Goal: Information Seeking & Learning: Compare options

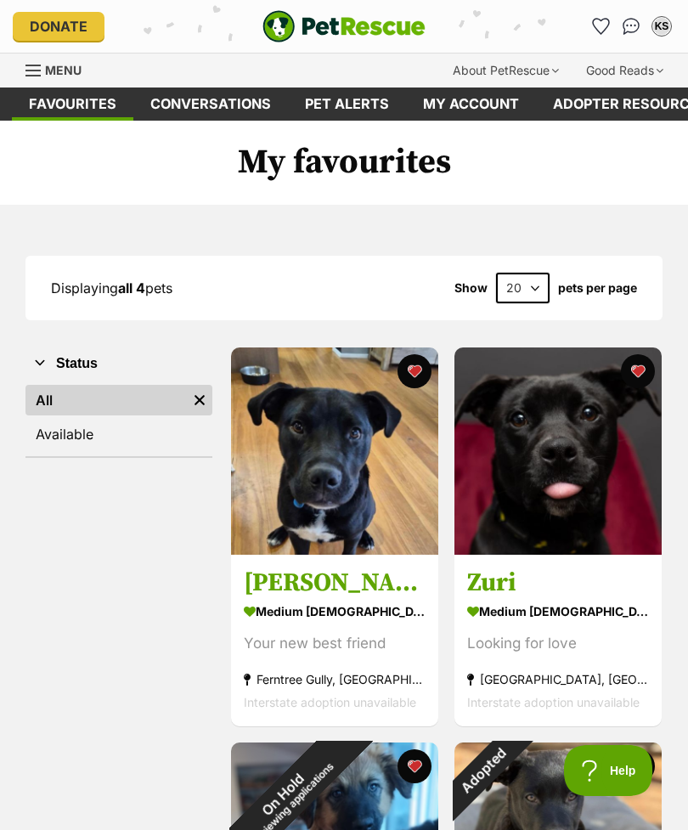
click at [65, 66] on span "Menu" at bounding box center [63, 70] width 37 height 14
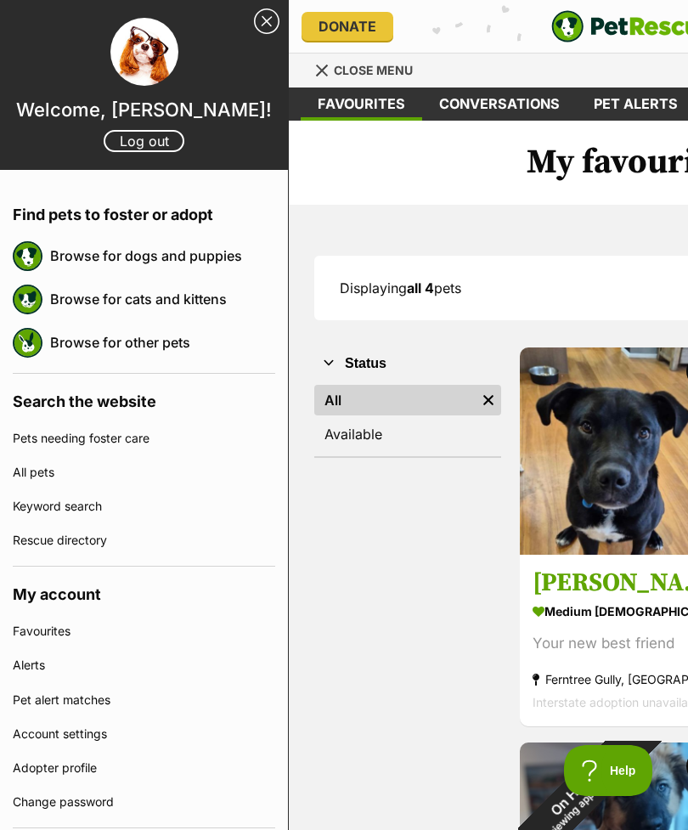
click at [207, 253] on link "Browse for dogs and puppies" at bounding box center [162, 256] width 225 height 36
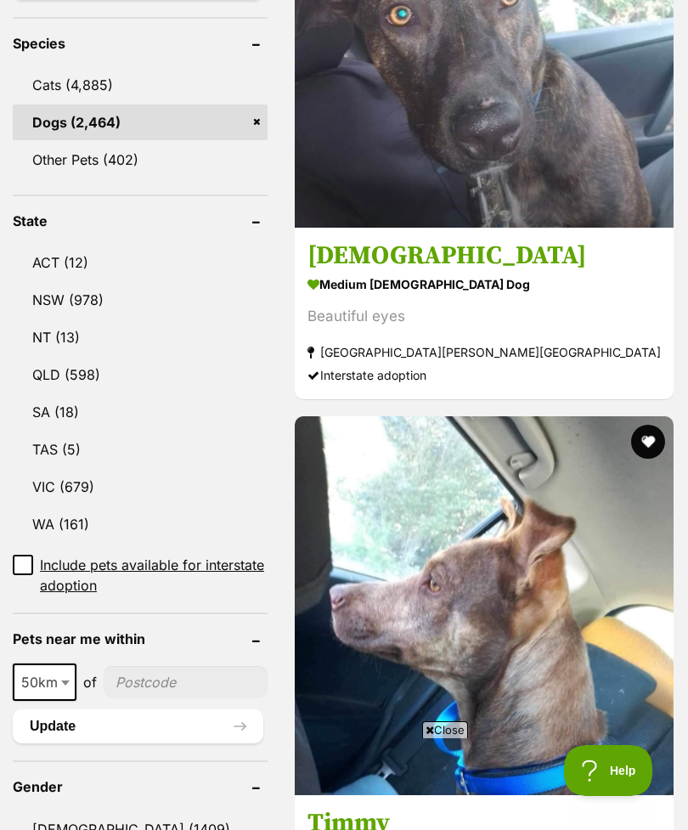
click at [90, 469] on link "VIC (679)" at bounding box center [140, 487] width 255 height 36
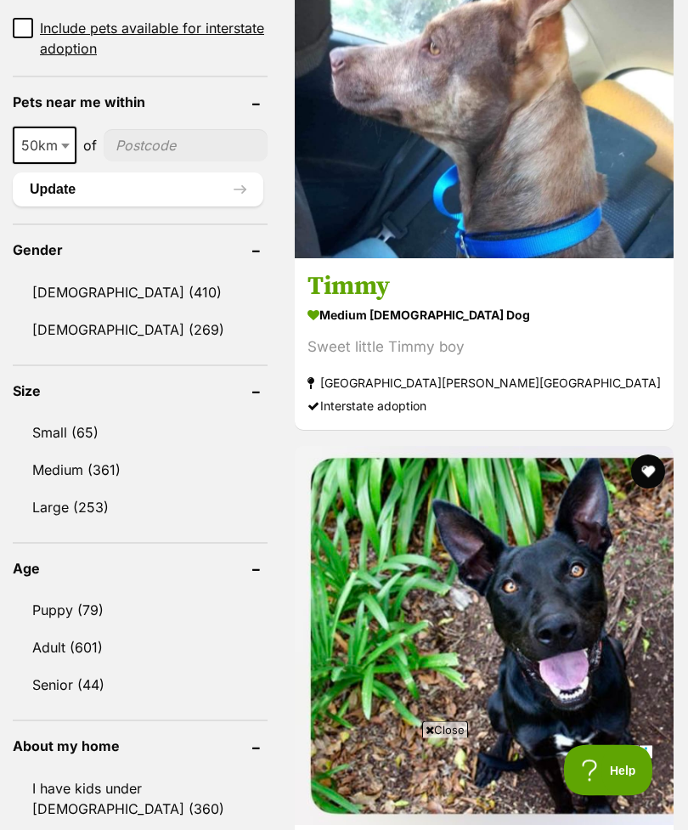
scroll to position [1408, 0]
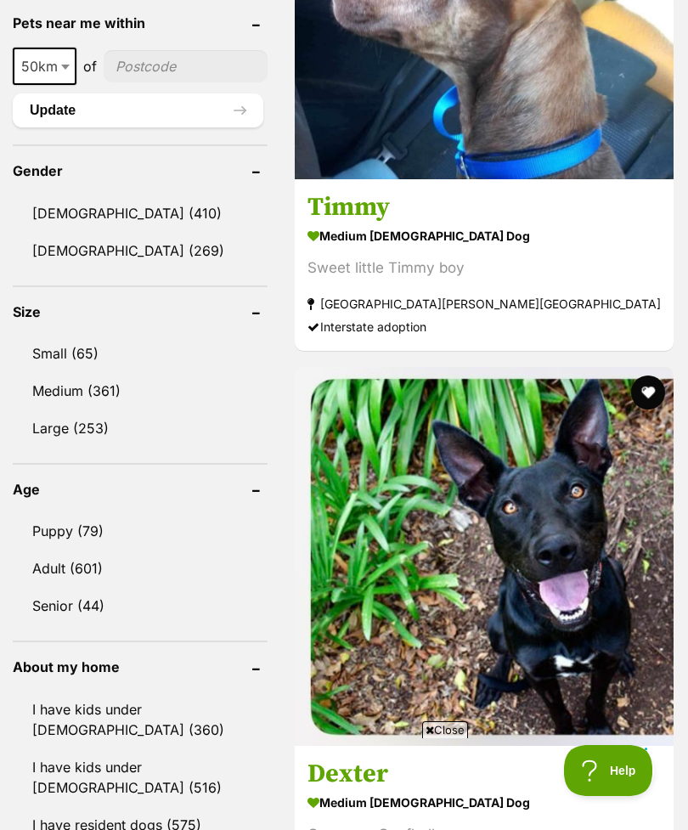
click at [115, 373] on link "Medium (361)" at bounding box center [140, 391] width 255 height 36
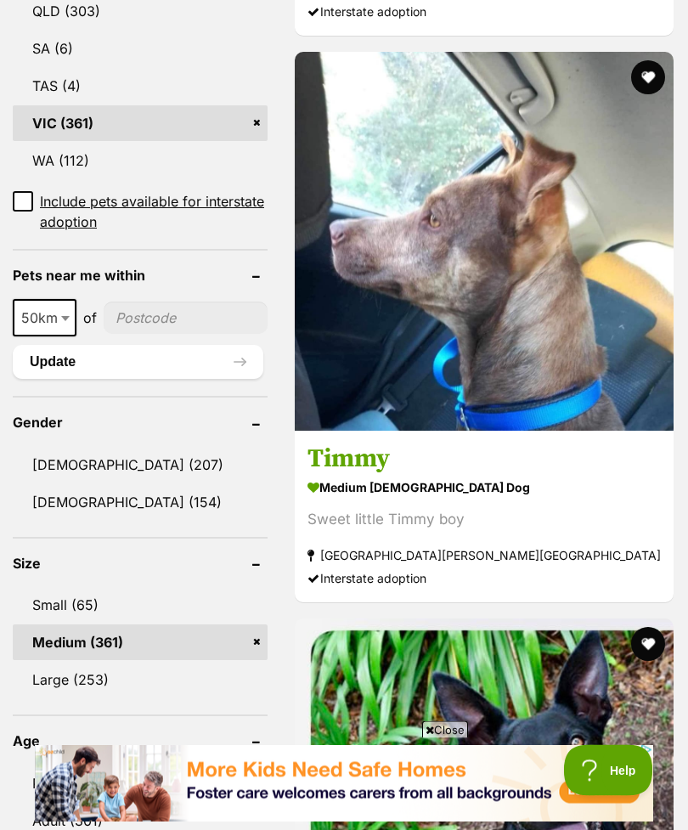
scroll to position [1202, 0]
click at [108, 662] on link "Large (253)" at bounding box center [140, 680] width 255 height 36
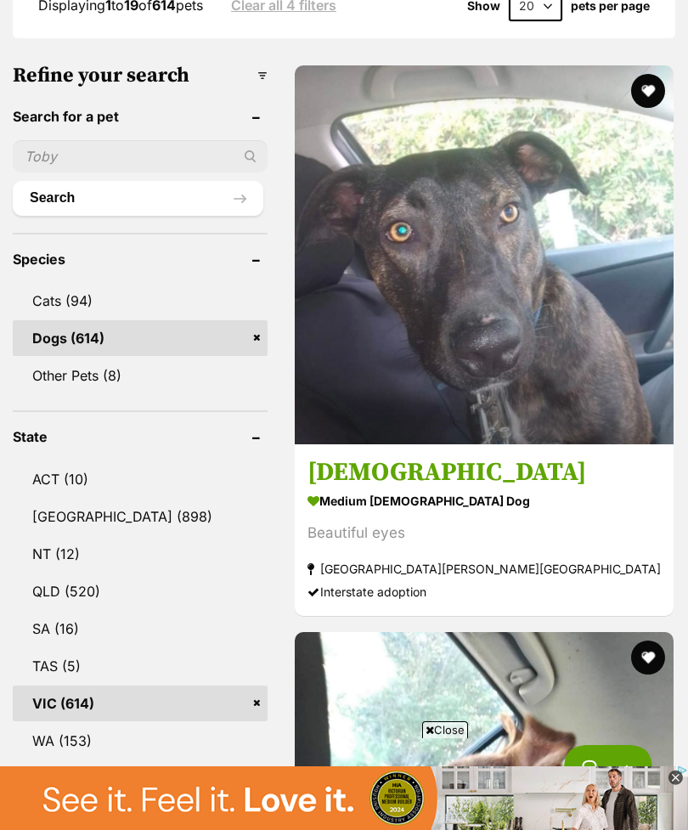
click at [470, 521] on div "Beautiful eyes" at bounding box center [483, 532] width 353 height 23
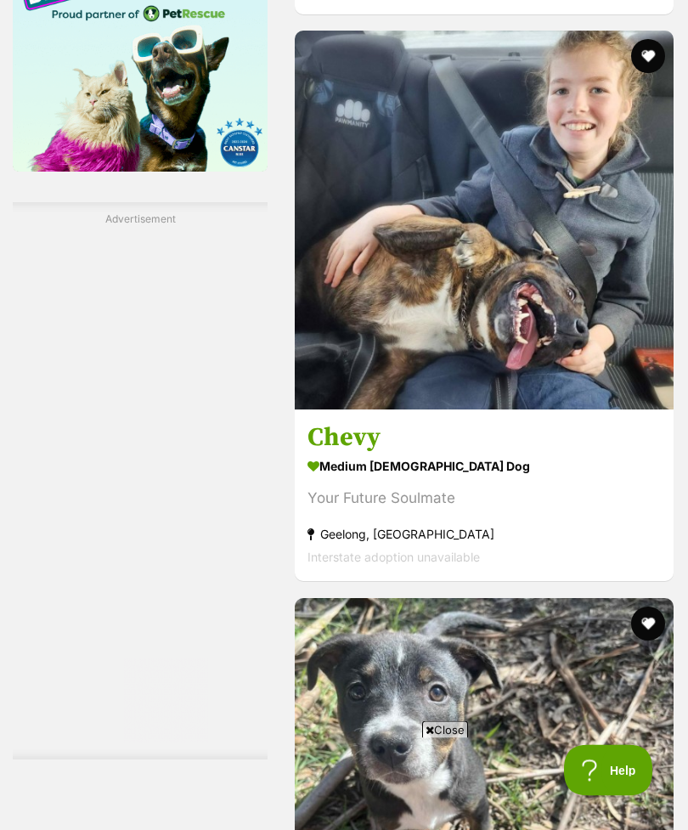
scroll to position [2923, 0]
click at [558, 510] on div "Your Future Soulmate" at bounding box center [483, 498] width 353 height 23
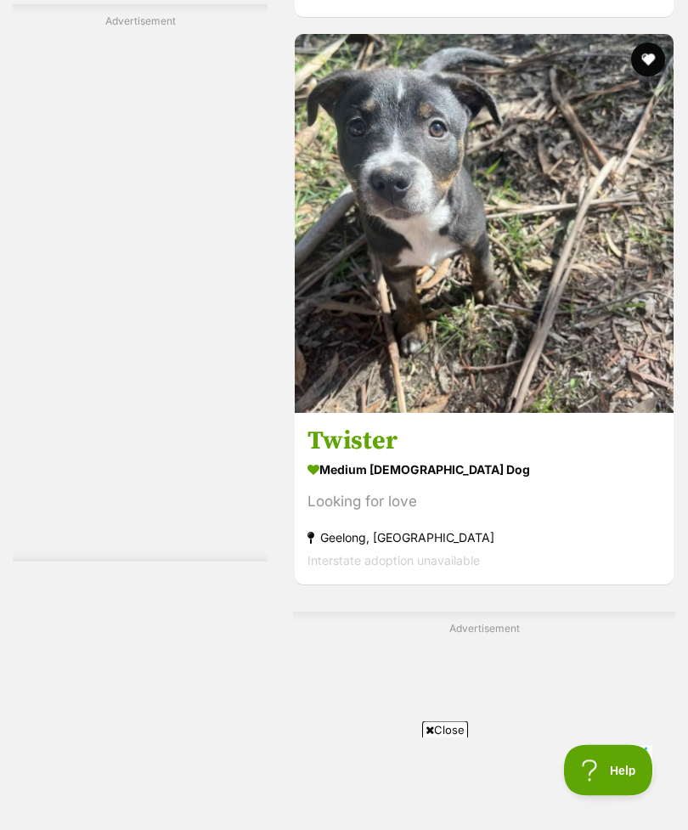
scroll to position [3487, 0]
click at [544, 513] on div "Looking for love" at bounding box center [483, 501] width 353 height 23
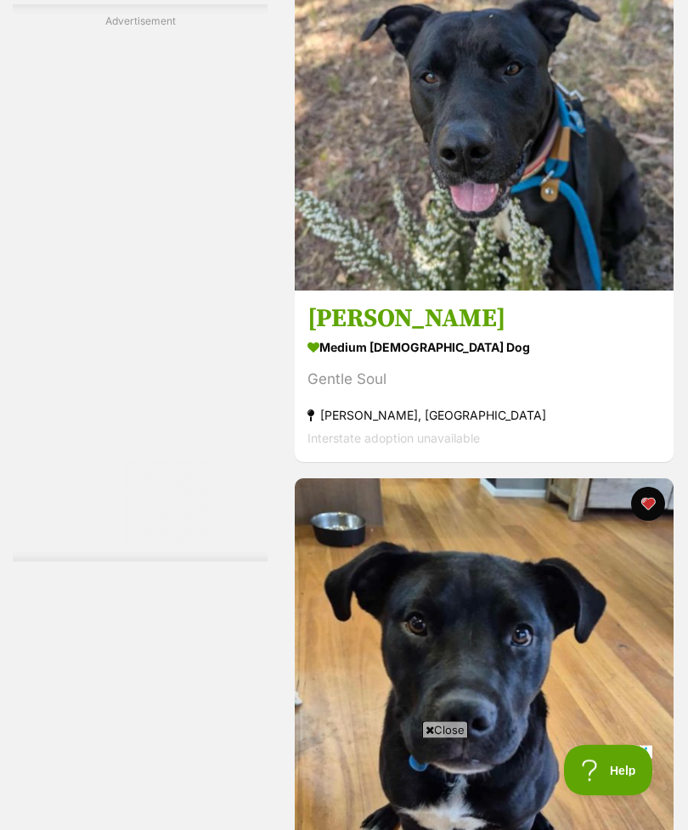
scroll to position [4475, 0]
click at [559, 391] on div "Gentle Soul" at bounding box center [483, 379] width 353 height 23
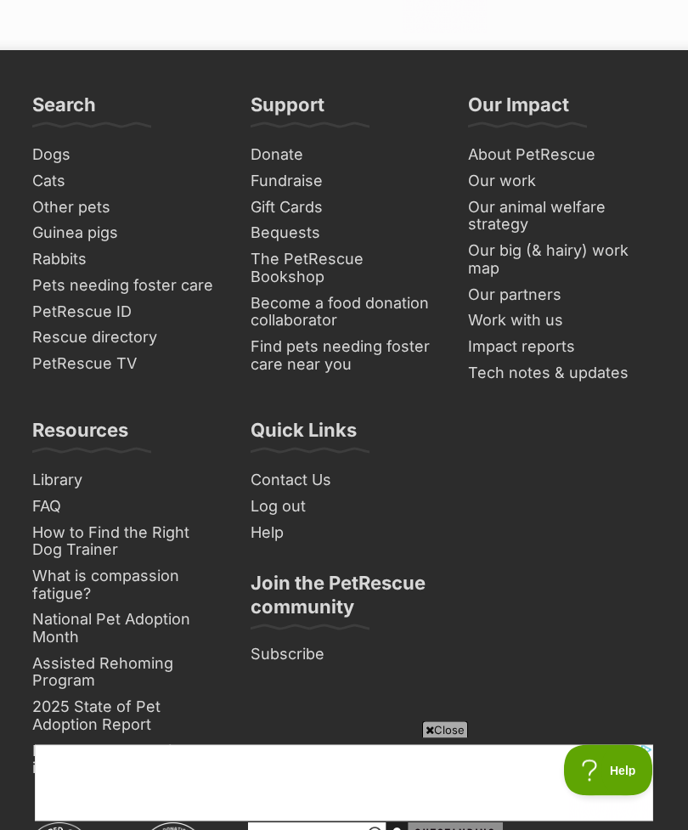
scroll to position [13375, 0]
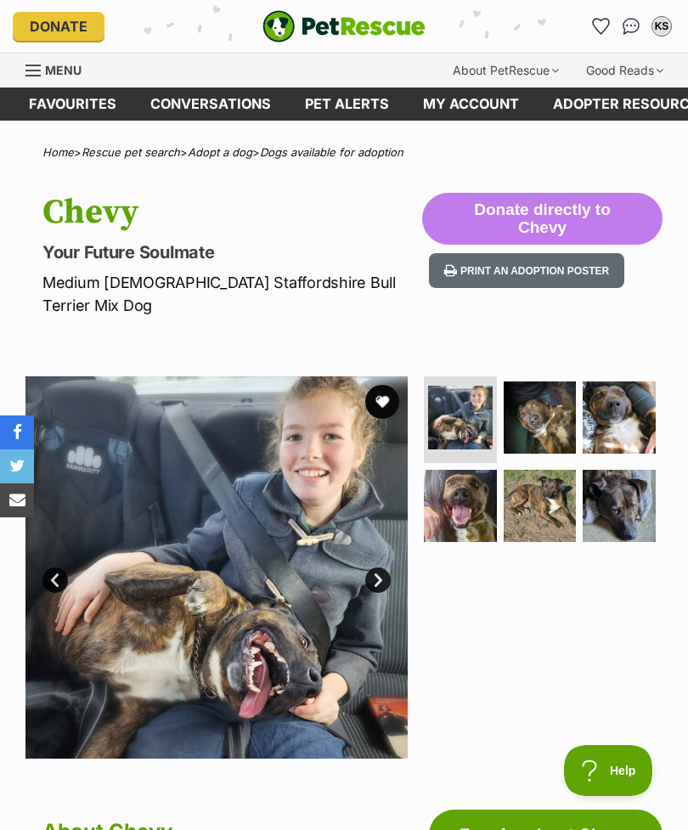
click at [537, 398] on img at bounding box center [540, 417] width 73 height 73
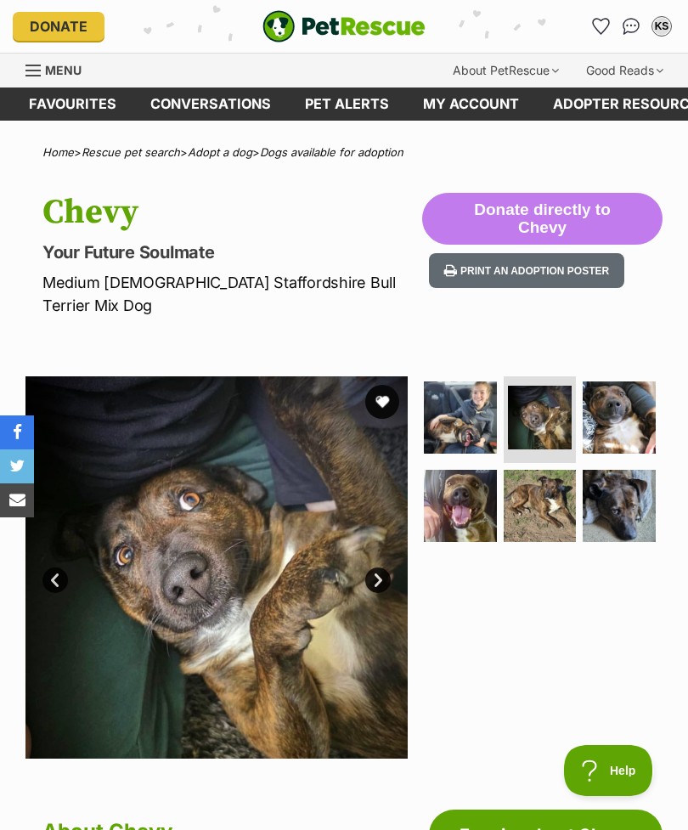
click at [476, 500] on img at bounding box center [460, 506] width 73 height 73
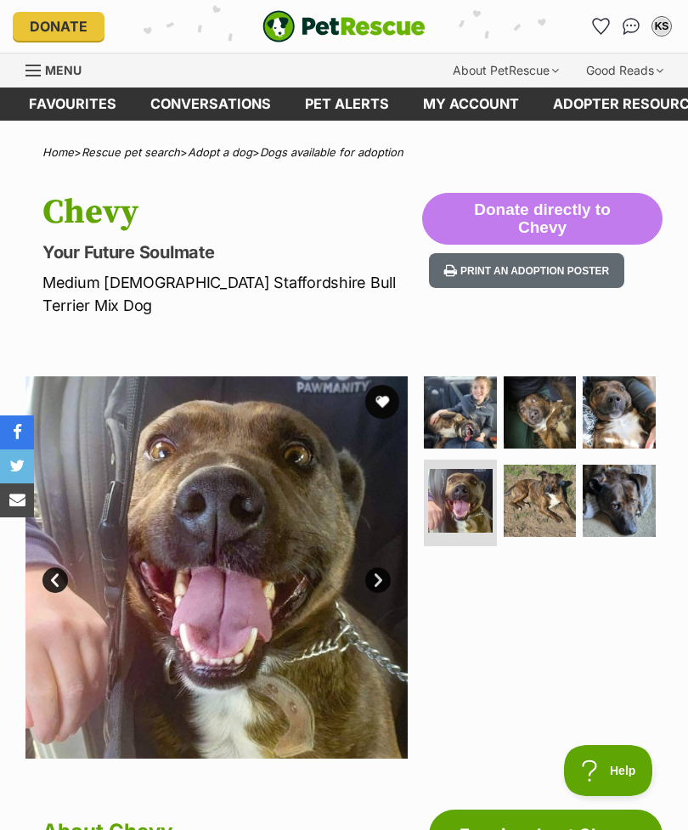
click at [552, 484] on img at bounding box center [540, 501] width 73 height 73
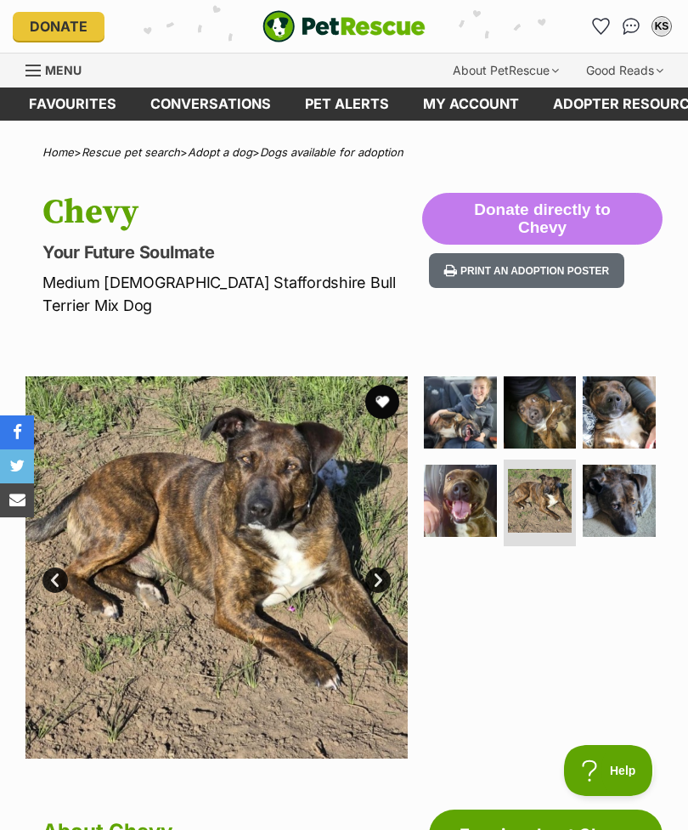
click at [622, 498] on img at bounding box center [619, 501] width 73 height 73
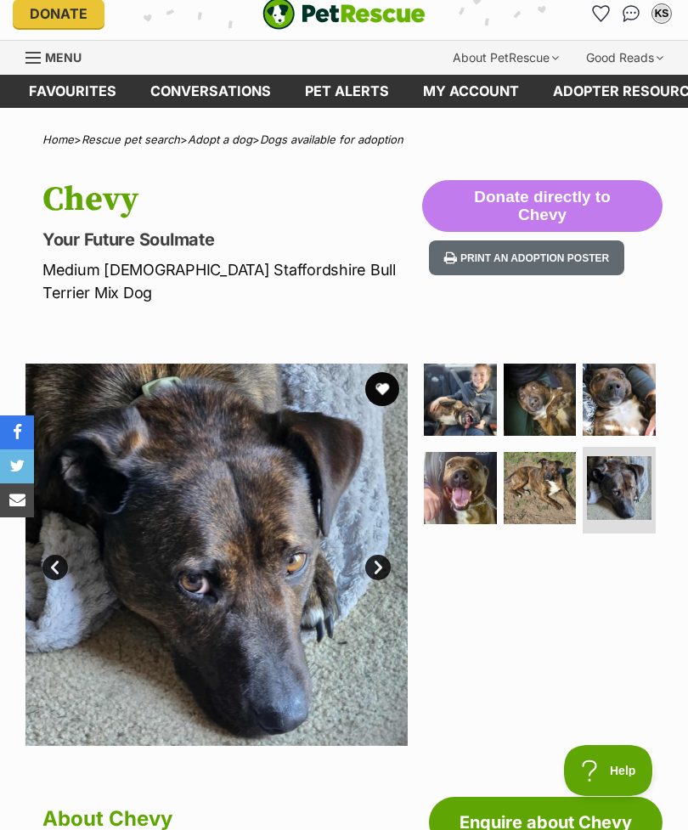
scroll to position [12, 0]
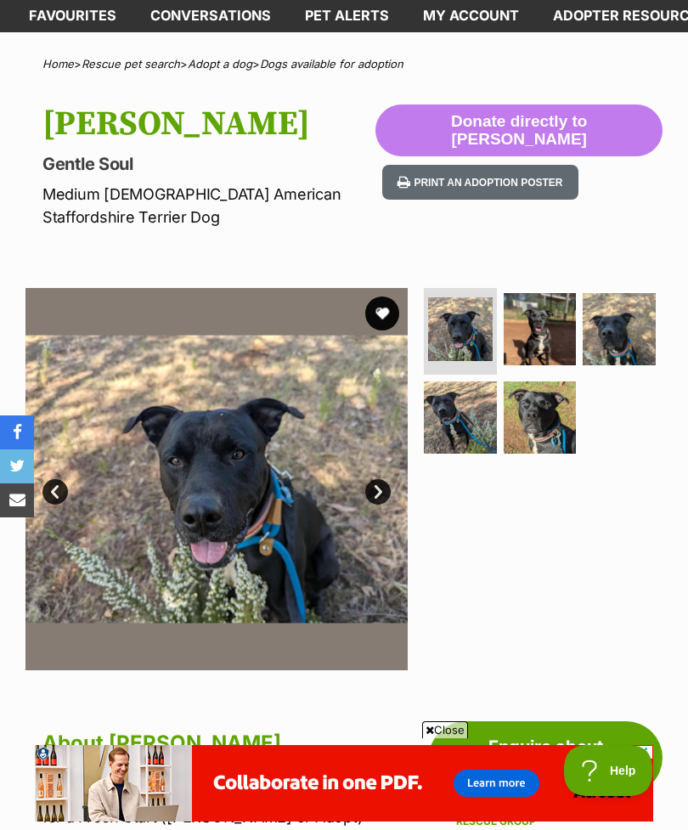
scroll to position [87, 0]
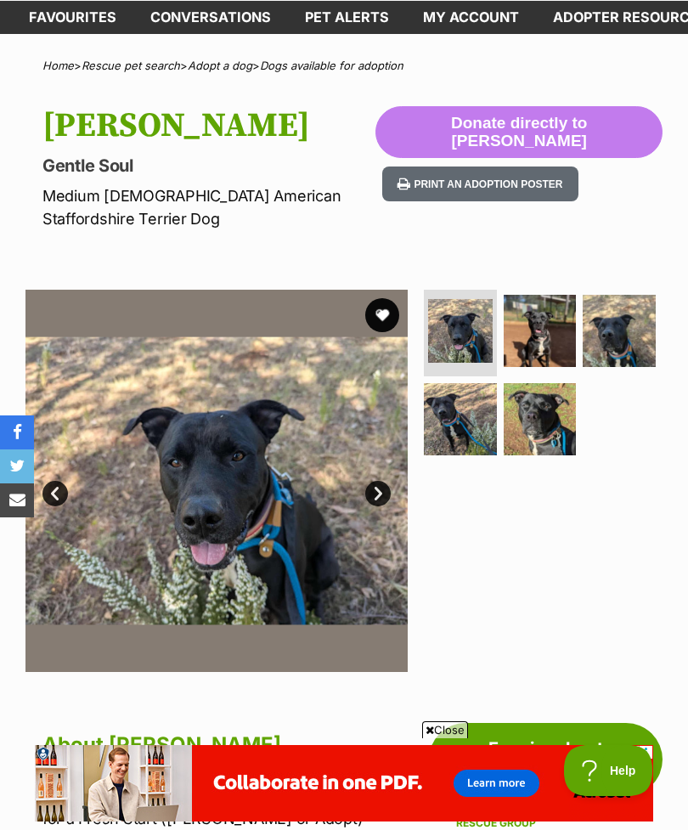
click at [542, 319] on img at bounding box center [540, 331] width 73 height 73
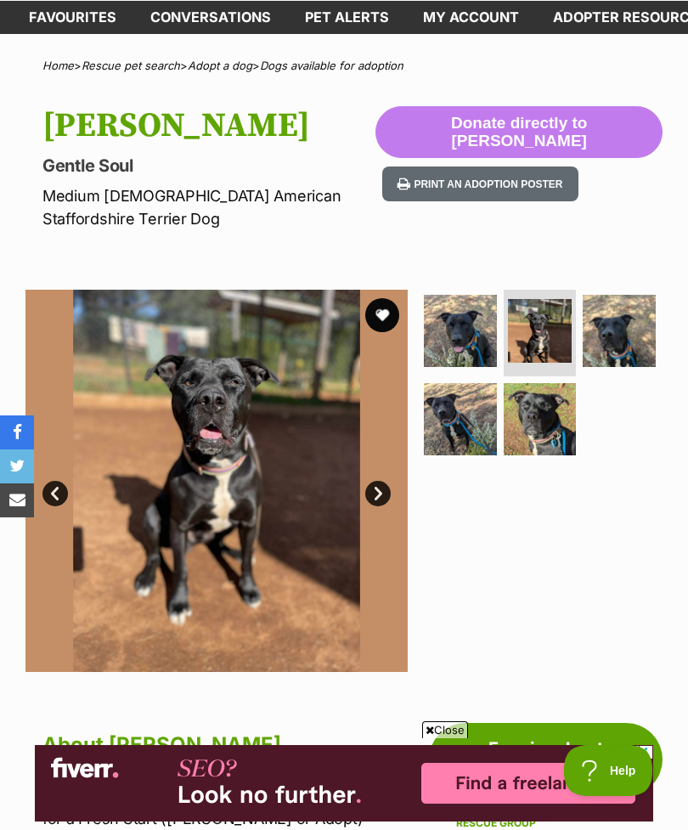
scroll to position [0, 0]
click at [608, 318] on img at bounding box center [619, 331] width 73 height 73
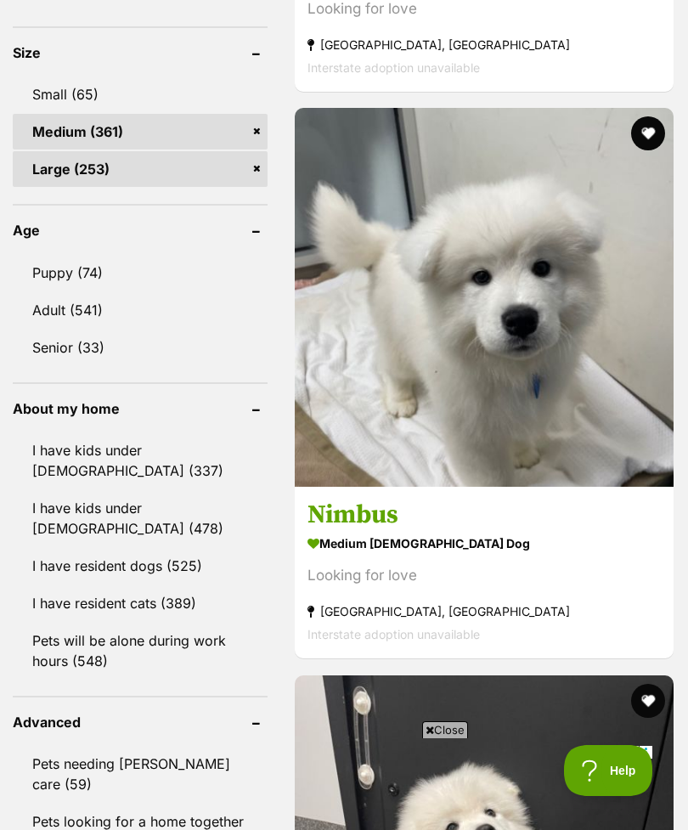
scroll to position [1711, 0]
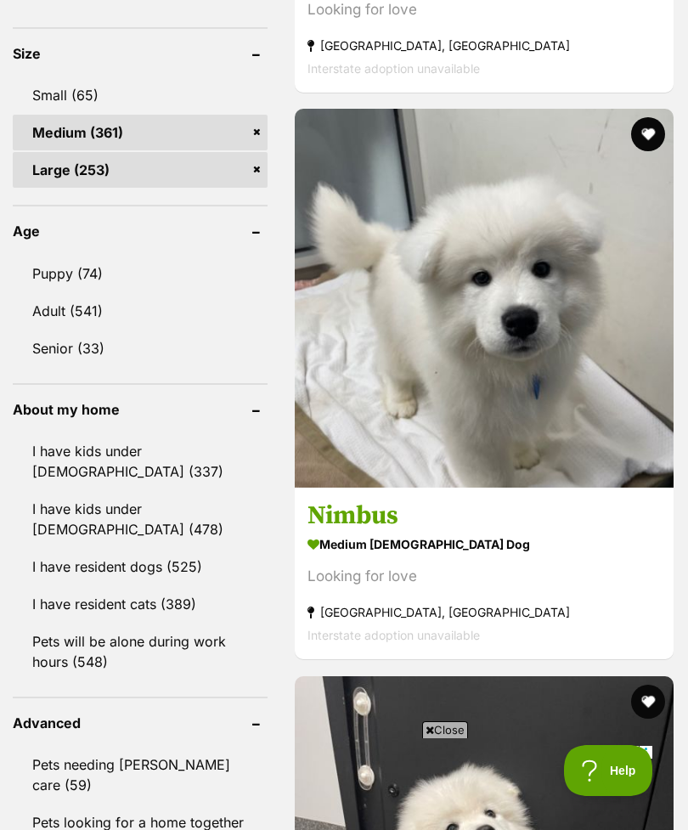
click at [498, 611] on section "medium [DEMOGRAPHIC_DATA] Dog Looking for love [GEOGRAPHIC_DATA], [GEOGRAPHIC_D…" at bounding box center [483, 589] width 353 height 115
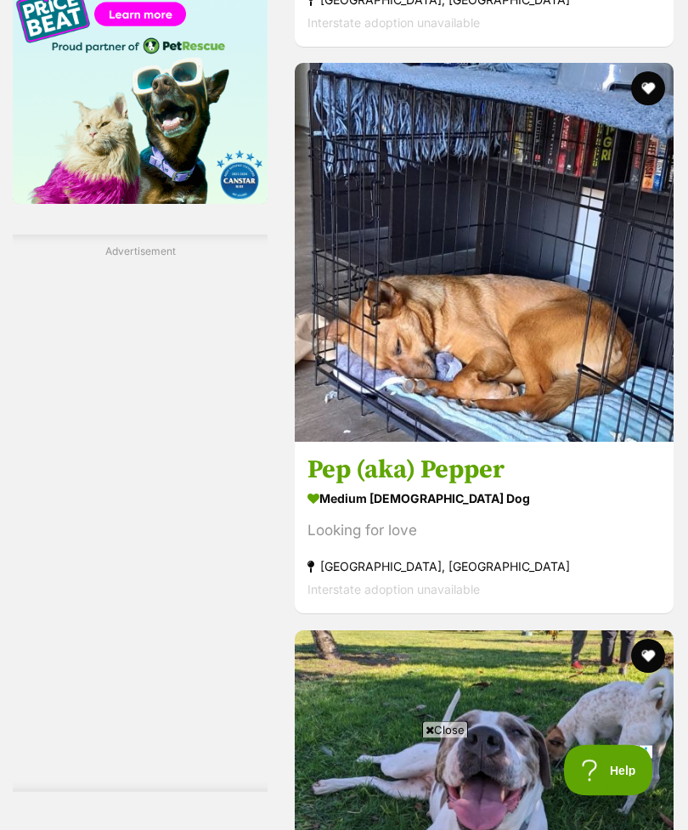
scroll to position [2911, 0]
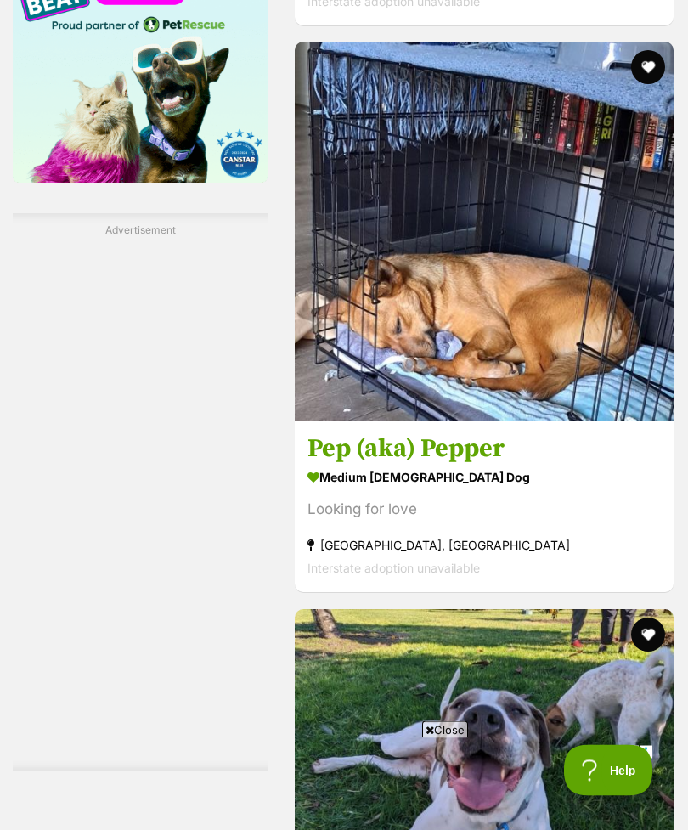
click at [530, 581] on section "medium [DEMOGRAPHIC_DATA] Dog Looking for love [GEOGRAPHIC_DATA], [GEOGRAPHIC_D…" at bounding box center [483, 523] width 353 height 115
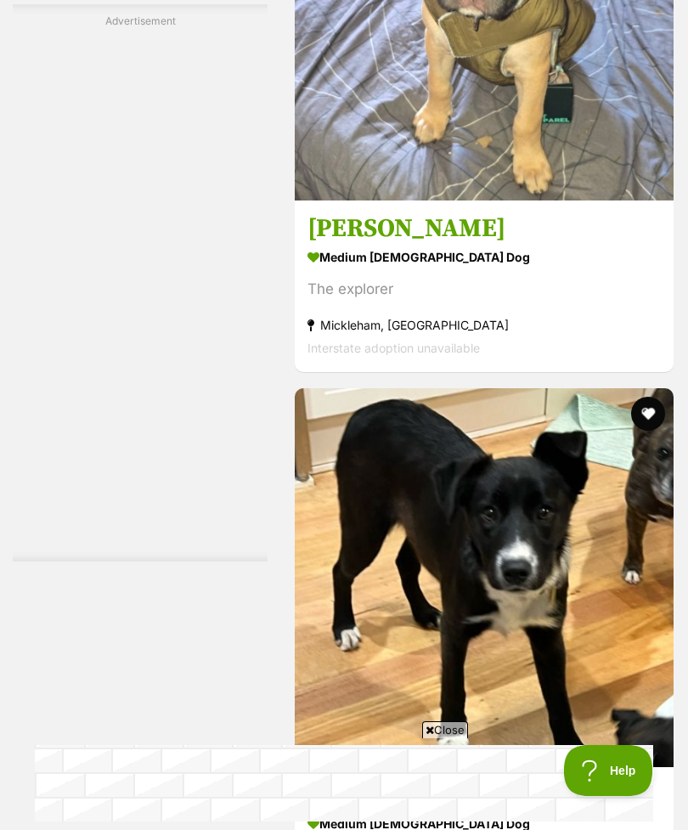
scroll to position [8183, 0]
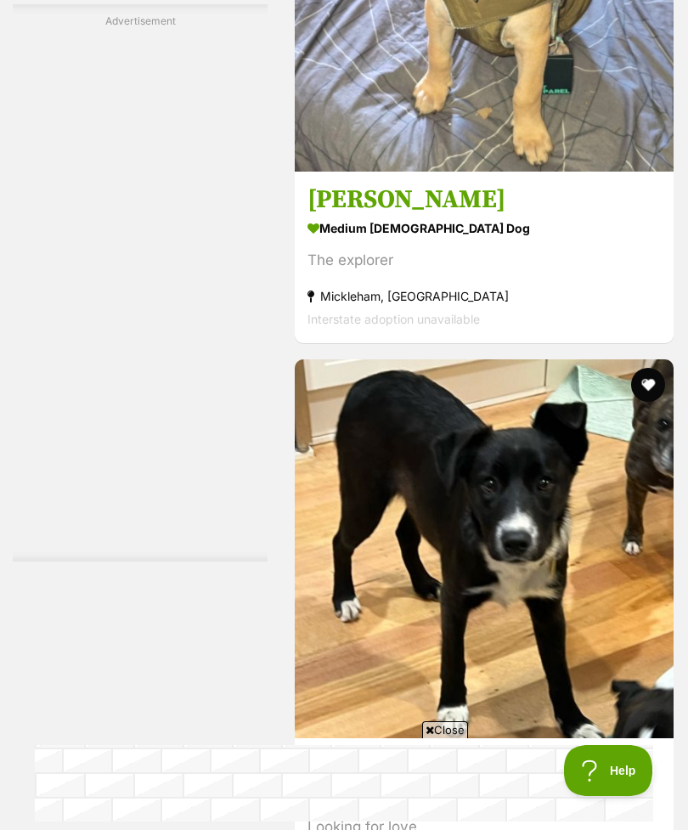
click at [574, 272] on div "The explorer" at bounding box center [483, 260] width 353 height 23
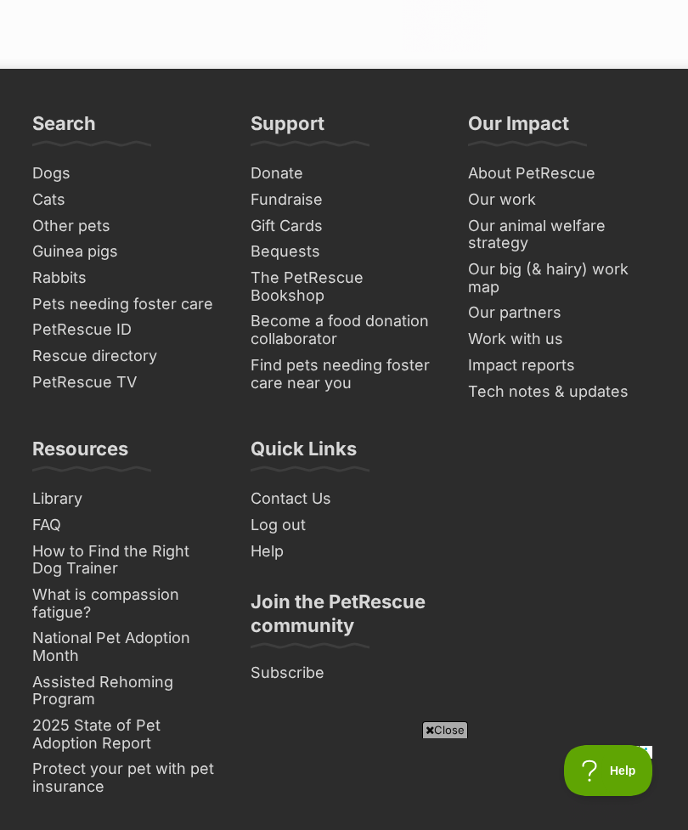
scroll to position [13425, 0]
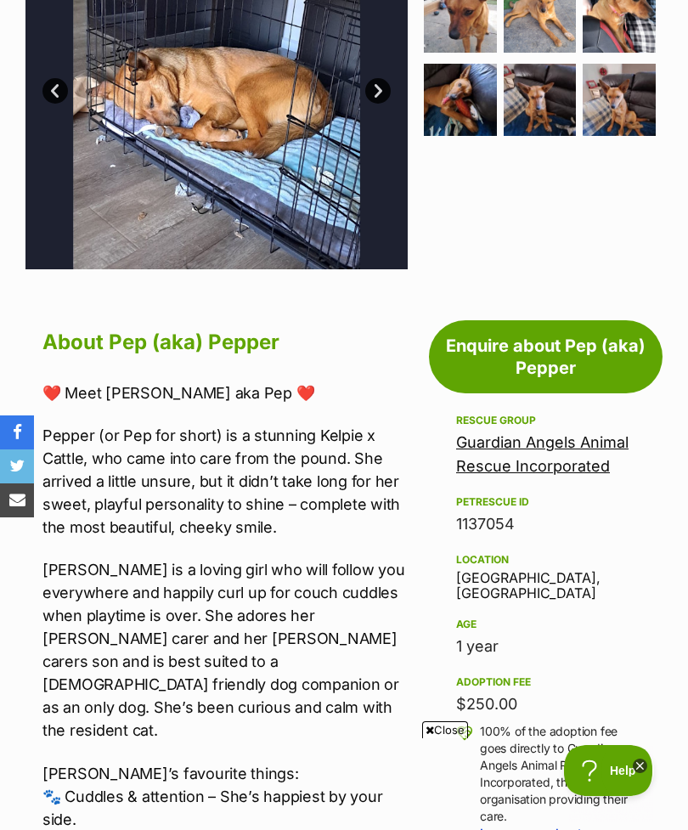
scroll to position [247, 0]
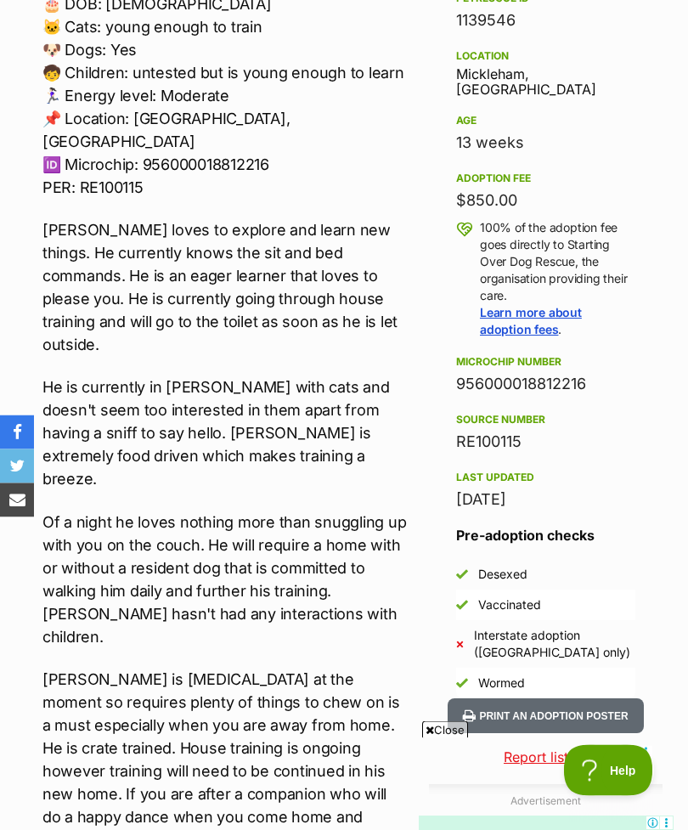
scroll to position [957, 0]
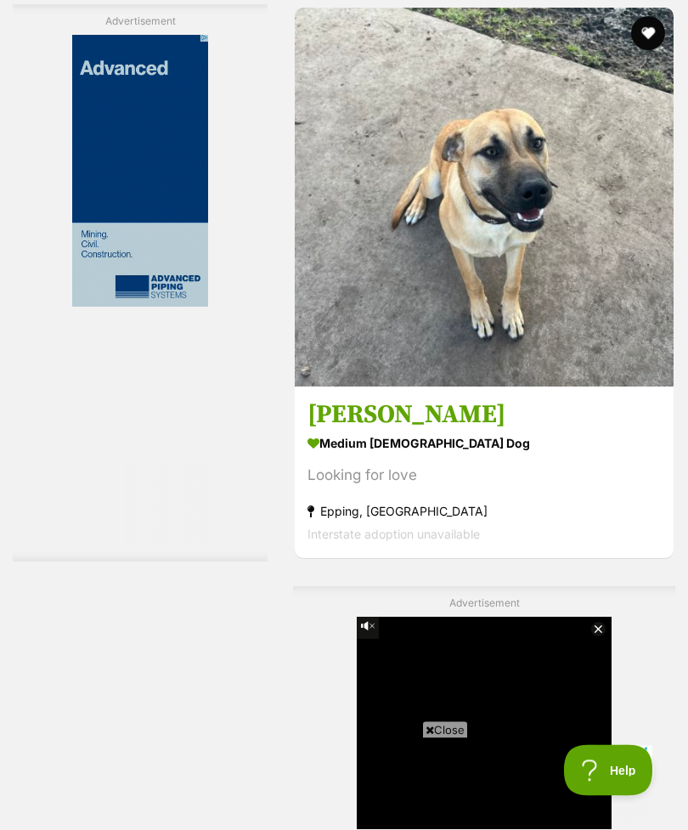
scroll to position [3726, 0]
click at [500, 487] on div "Looking for love" at bounding box center [483, 476] width 353 height 23
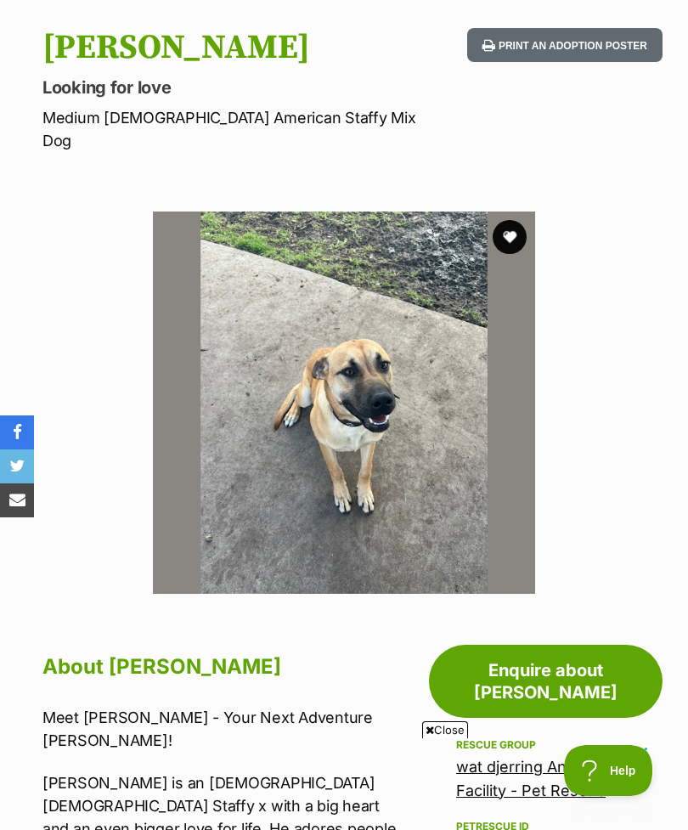
scroll to position [164, 0]
click at [380, 414] on img at bounding box center [344, 403] width 382 height 382
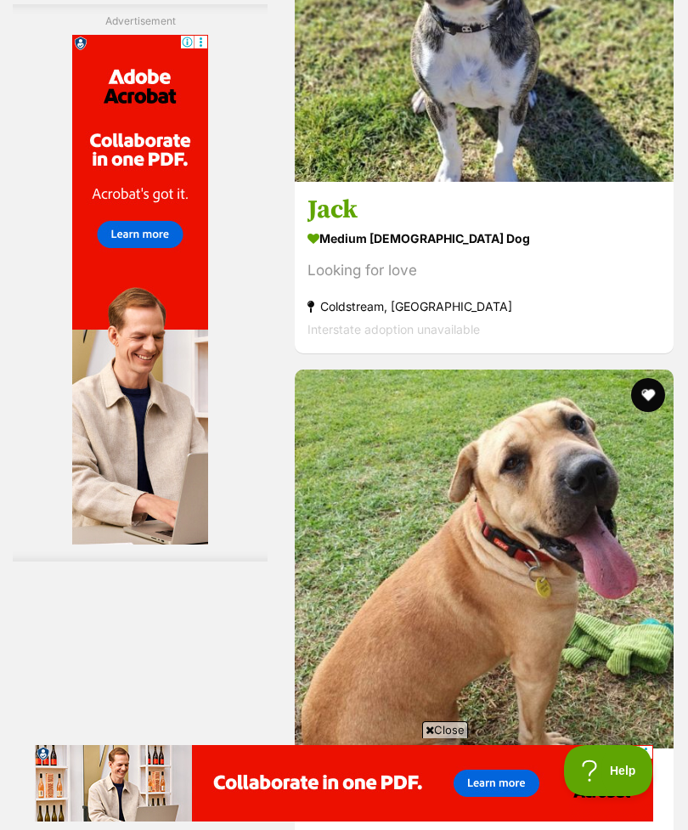
scroll to position [7059, 0]
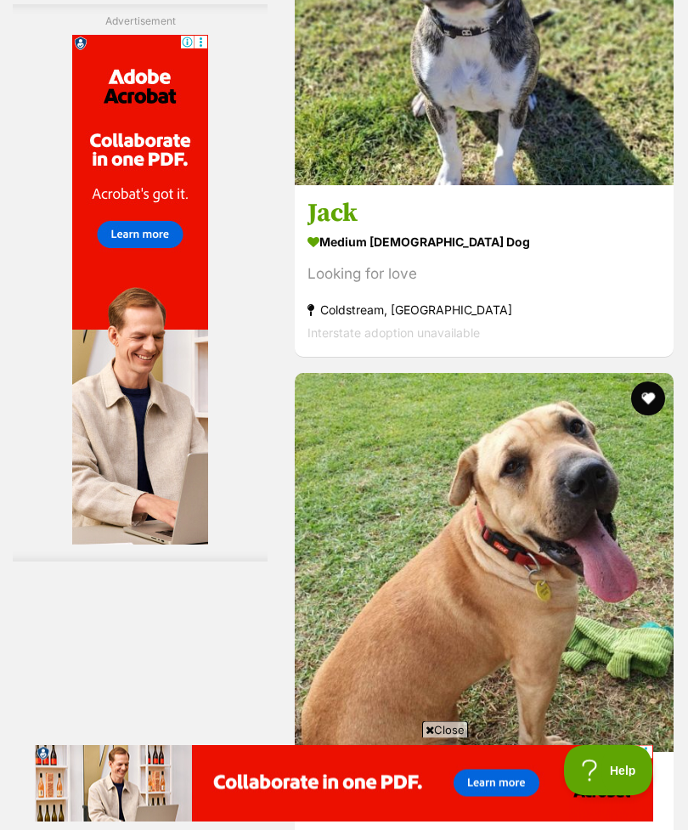
click at [559, 286] on div "Looking for love" at bounding box center [483, 274] width 353 height 23
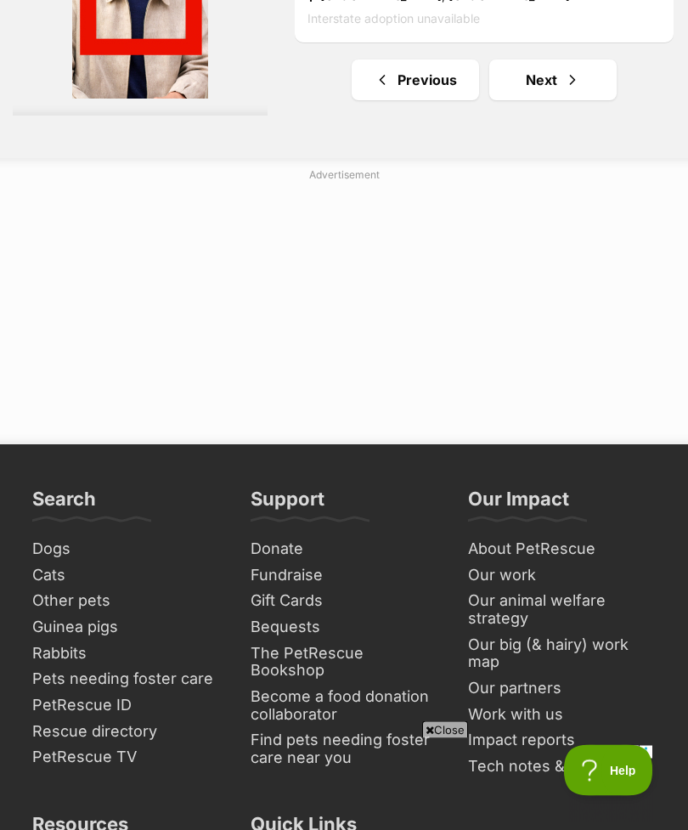
scroll to position [13259, 0]
click at [564, 90] on span "Next page" at bounding box center [572, 80] width 17 height 20
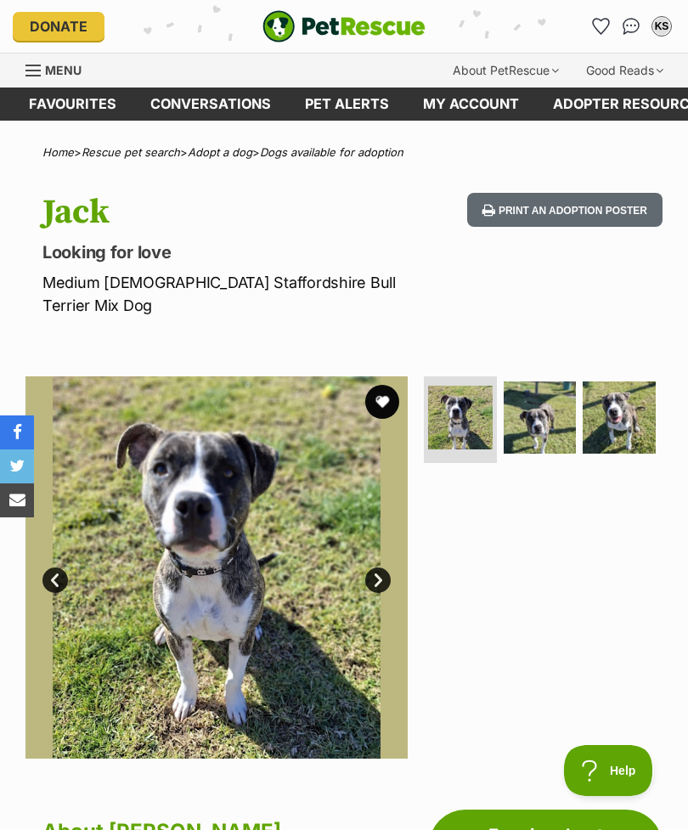
click at [542, 414] on img at bounding box center [540, 417] width 73 height 73
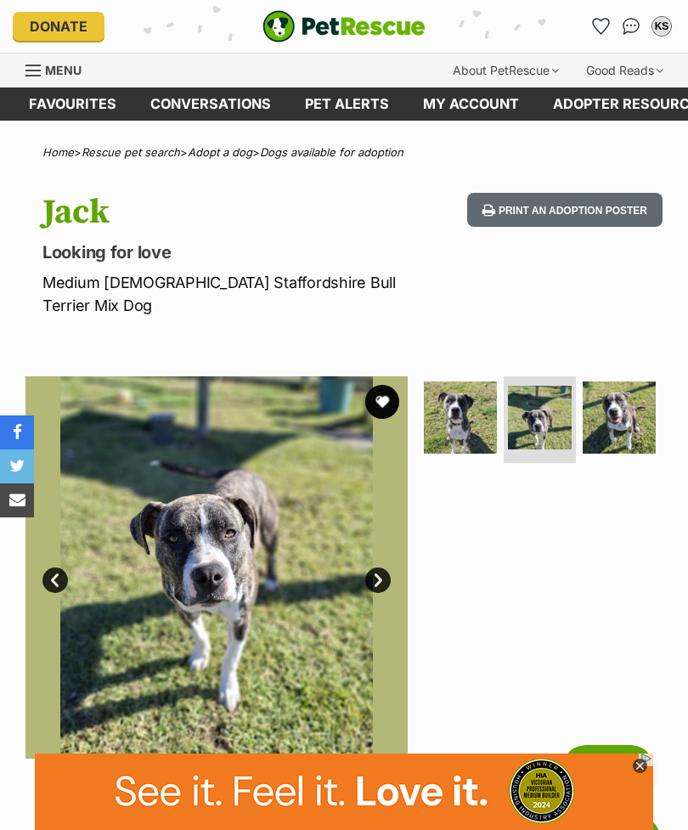
click at [626, 397] on img at bounding box center [619, 417] width 73 height 73
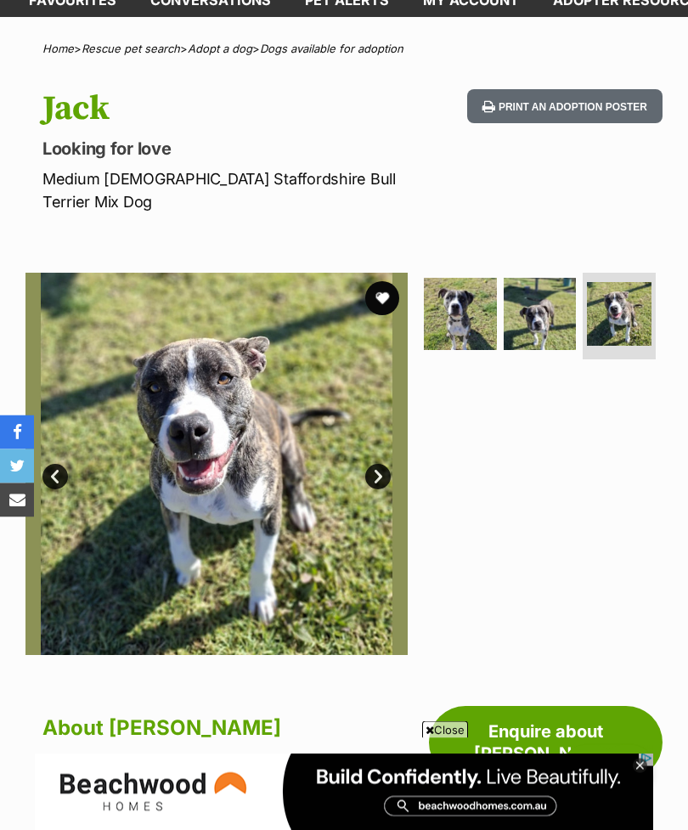
scroll to position [104, 0]
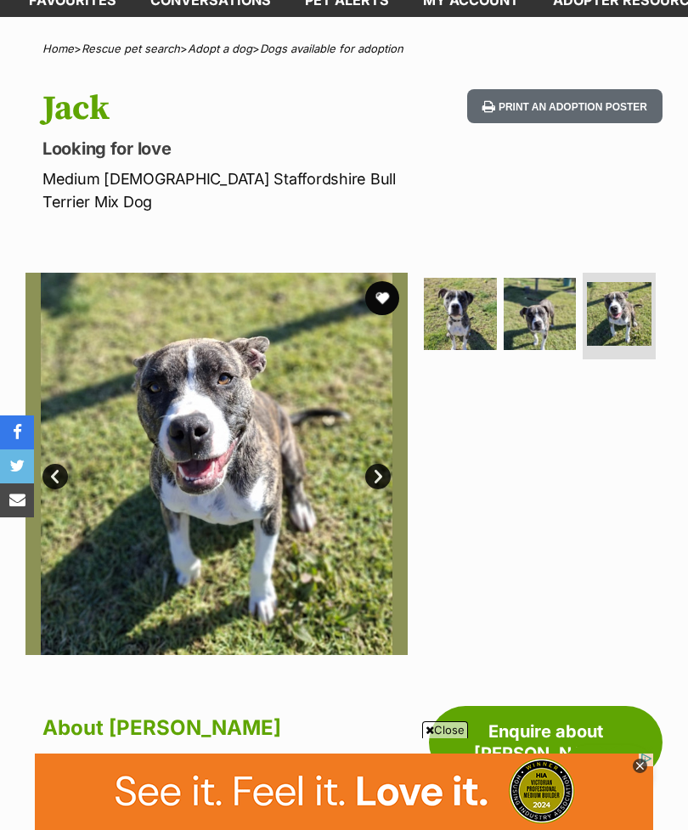
click at [547, 301] on img at bounding box center [540, 314] width 73 height 73
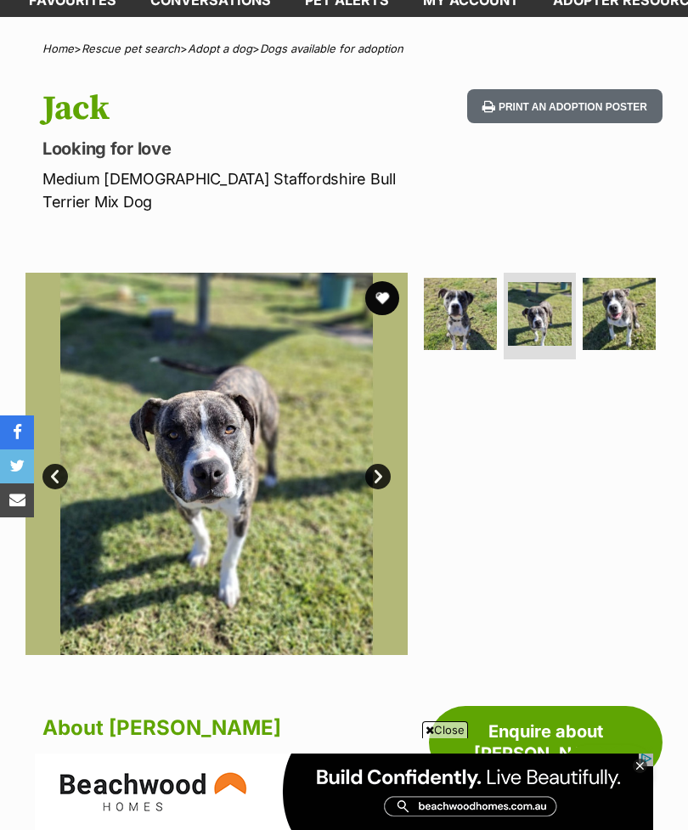
click at [471, 301] on img at bounding box center [460, 314] width 73 height 73
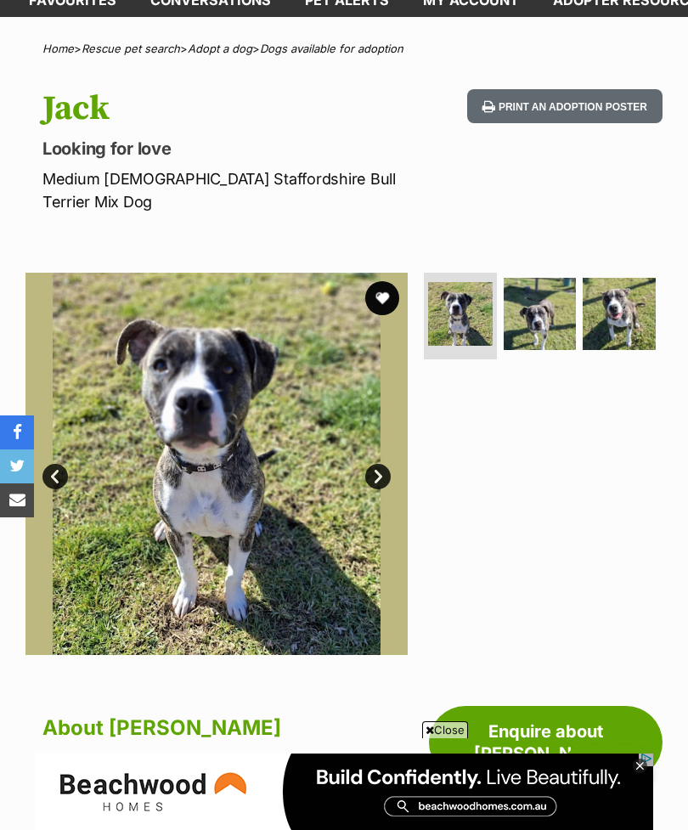
click at [611, 297] on img at bounding box center [619, 314] width 73 height 73
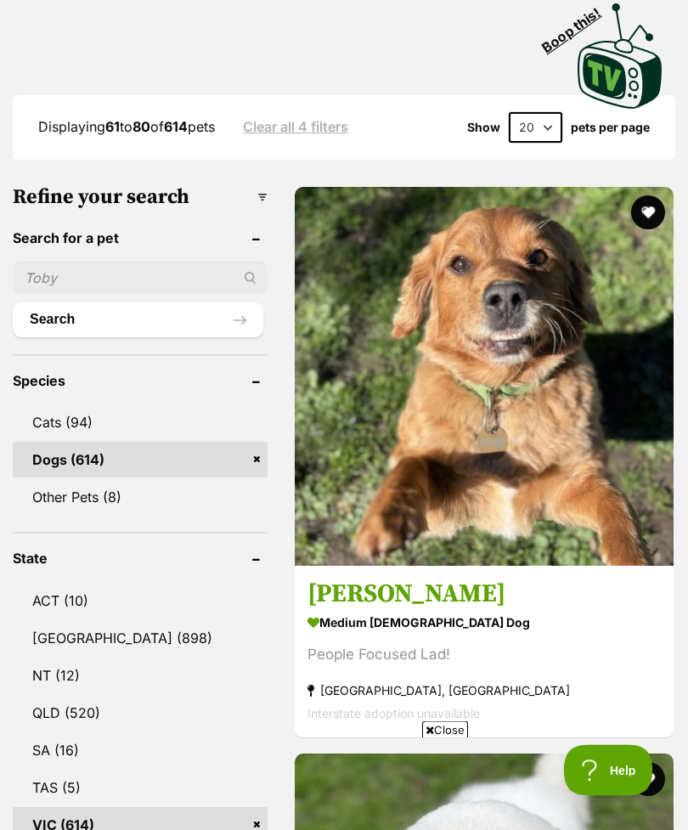
scroll to position [502, 0]
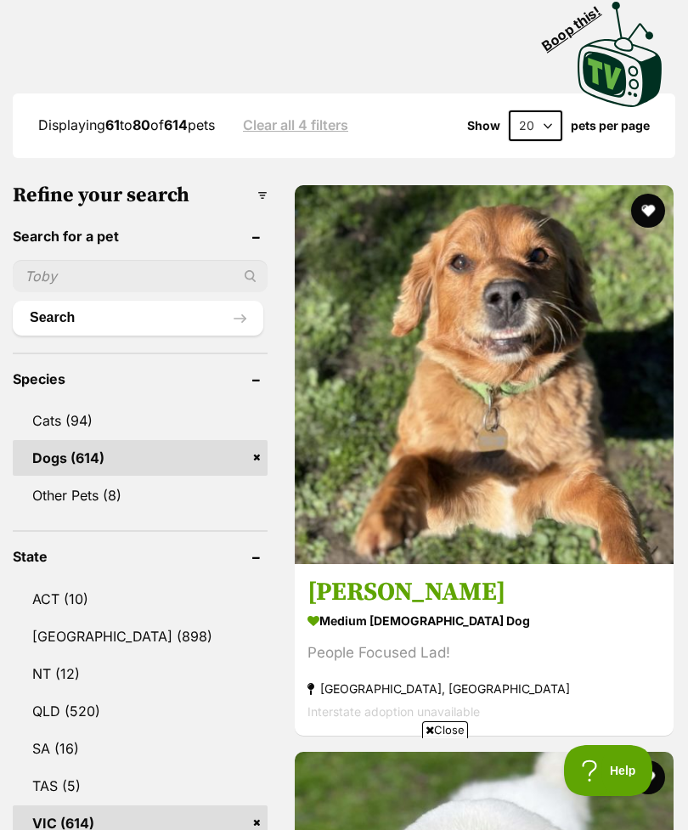
click at [530, 641] on div "People Focused Lad!" at bounding box center [483, 652] width 353 height 23
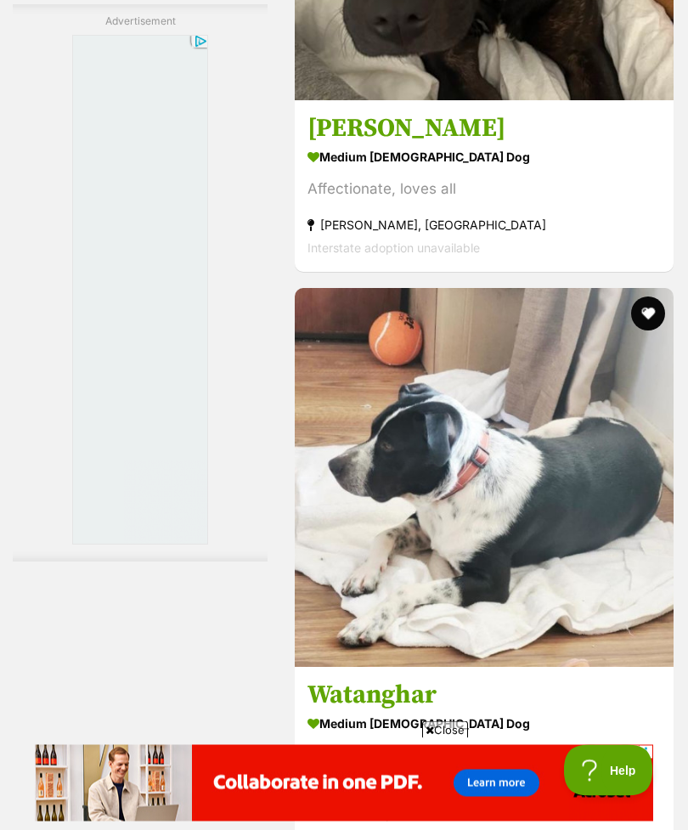
scroll to position [8820, 0]
click at [521, 200] on div "Affectionate, loves all" at bounding box center [483, 188] width 353 height 23
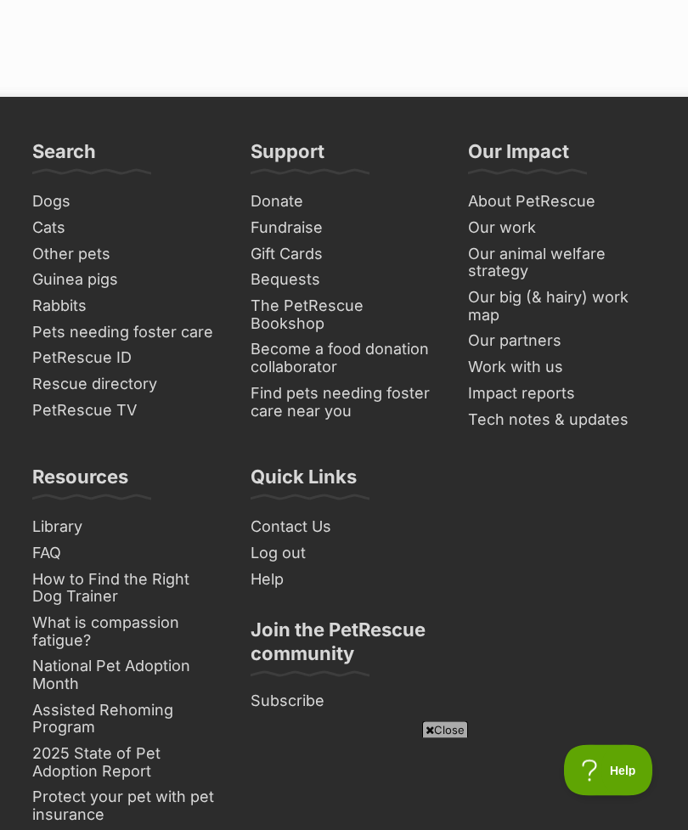
scroll to position [13462, 0]
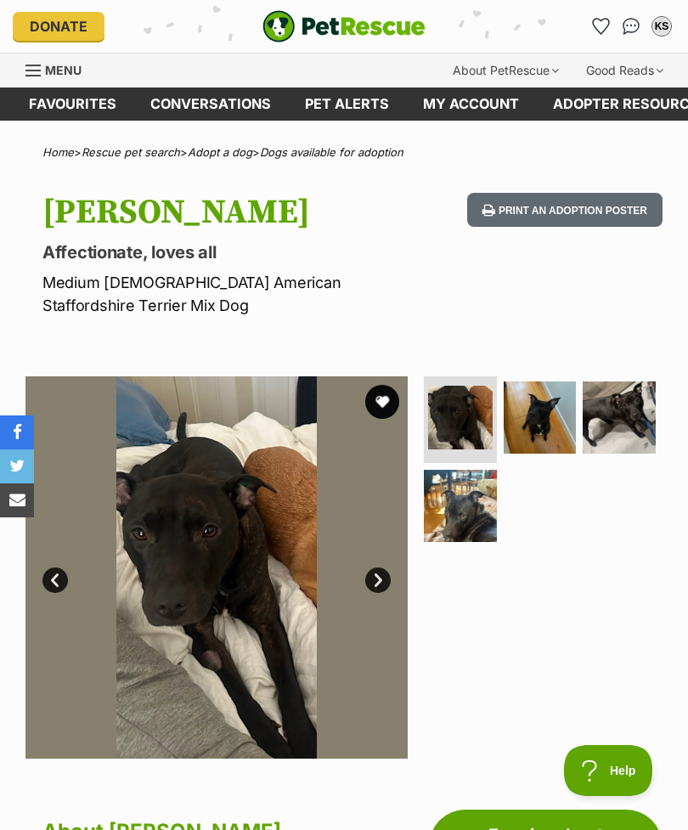
click at [548, 420] on img at bounding box center [540, 417] width 73 height 73
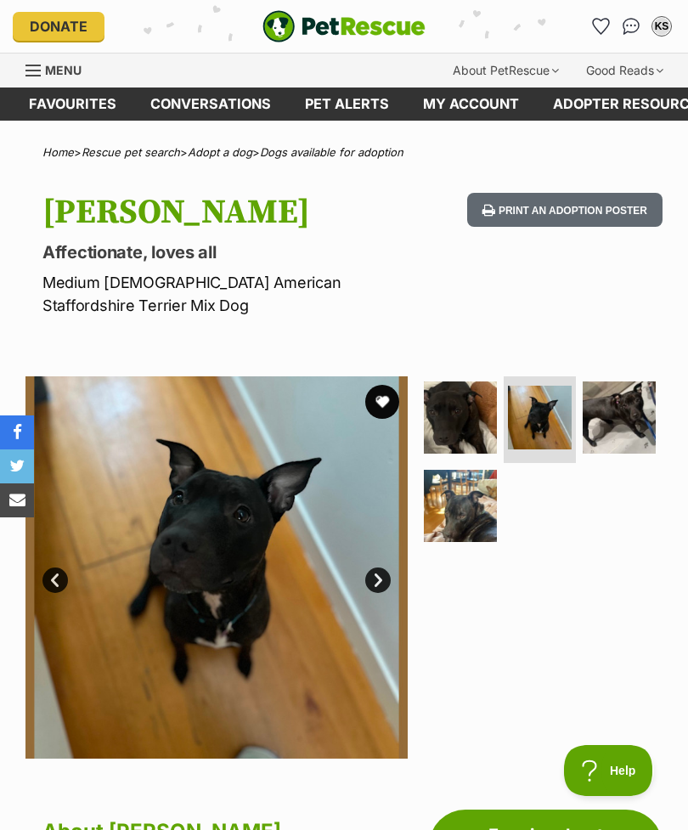
click at [622, 413] on img at bounding box center [619, 417] width 73 height 73
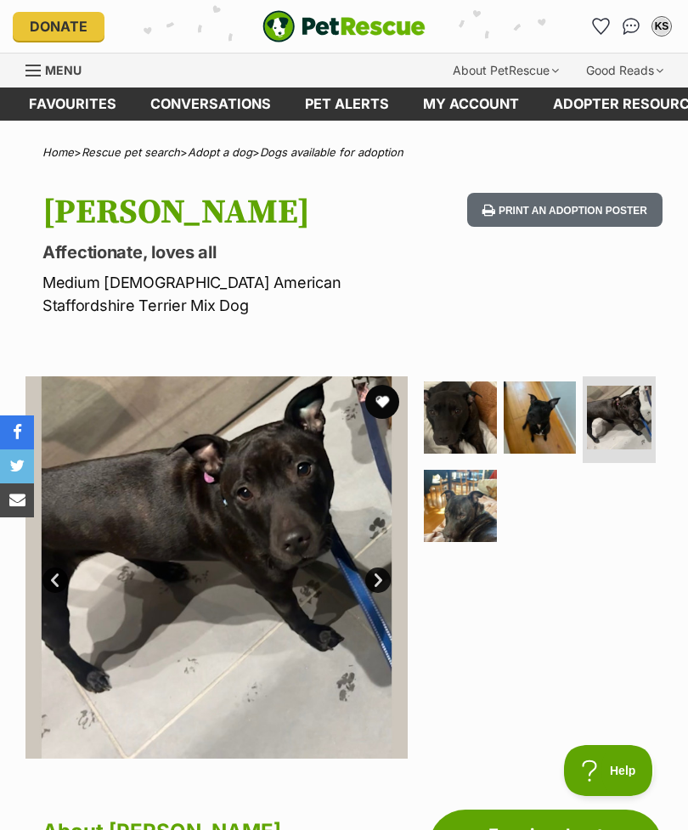
click at [475, 508] on img at bounding box center [460, 506] width 73 height 73
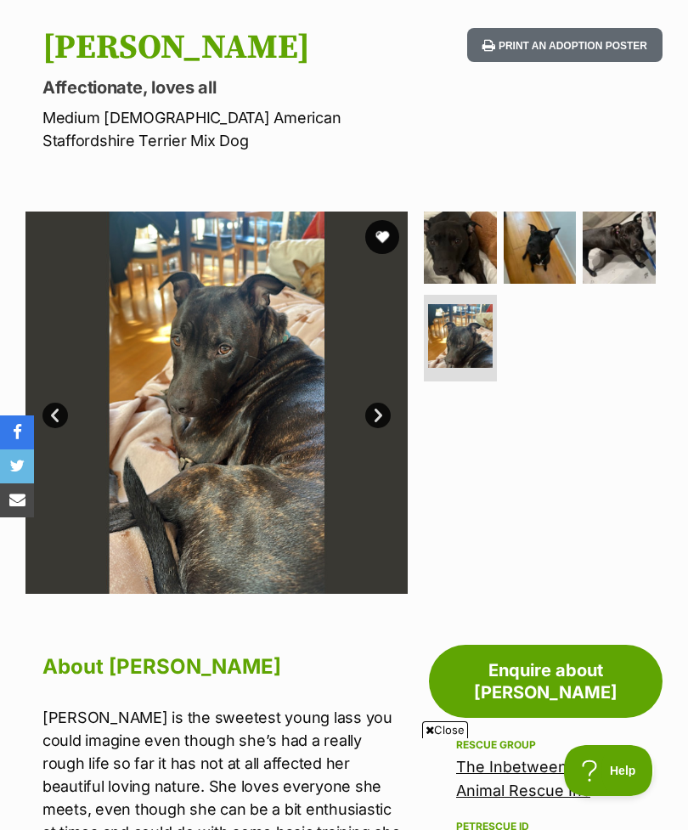
scroll to position [153, 0]
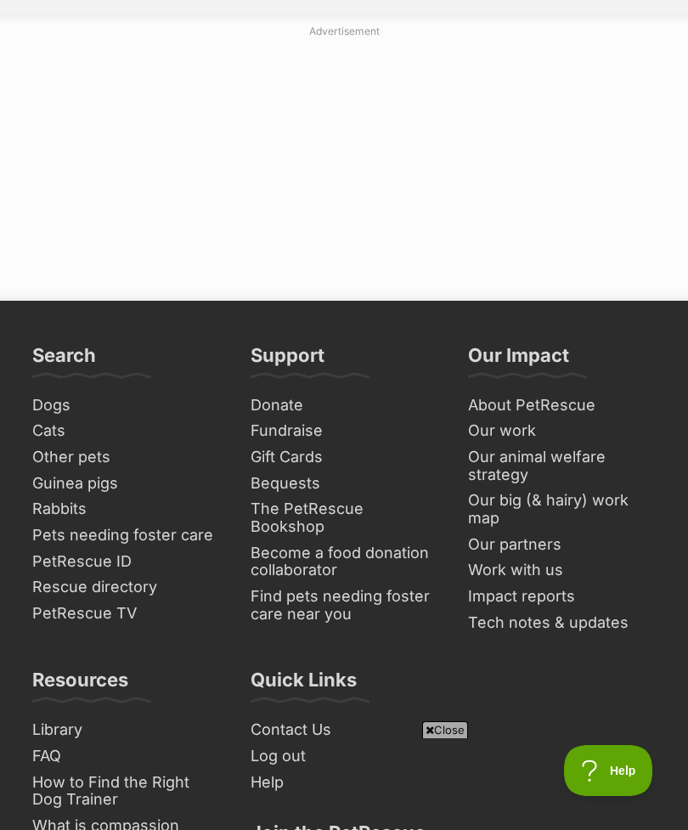
scroll to position [13057, 0]
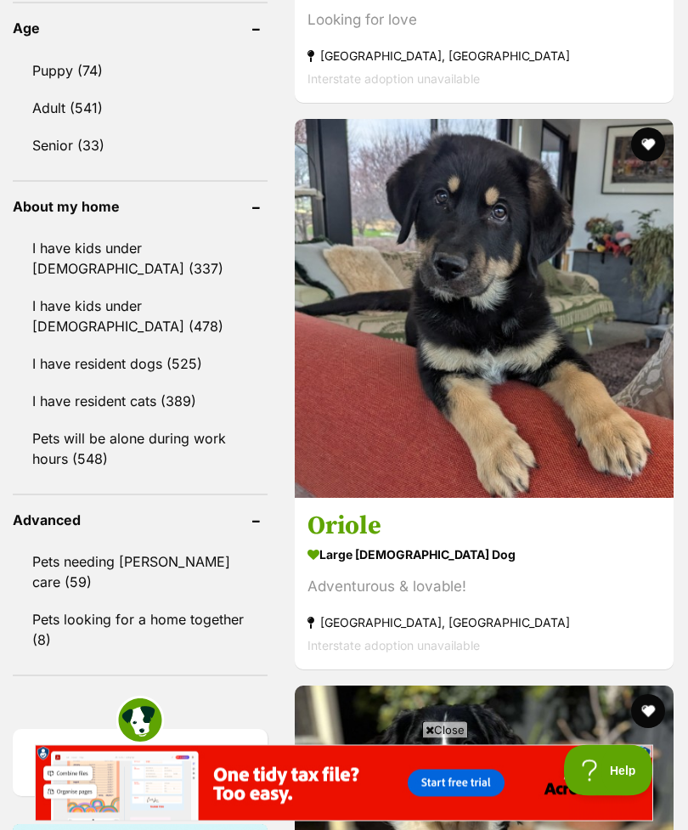
scroll to position [1914, 0]
click at [541, 566] on strong "large [DEMOGRAPHIC_DATA] Dog" at bounding box center [483, 554] width 353 height 25
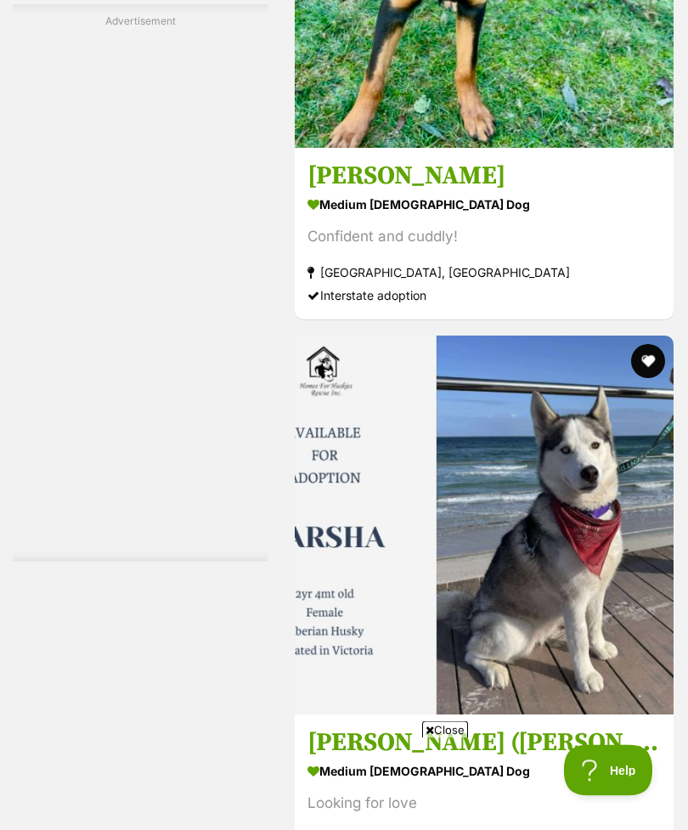
scroll to position [8985, 0]
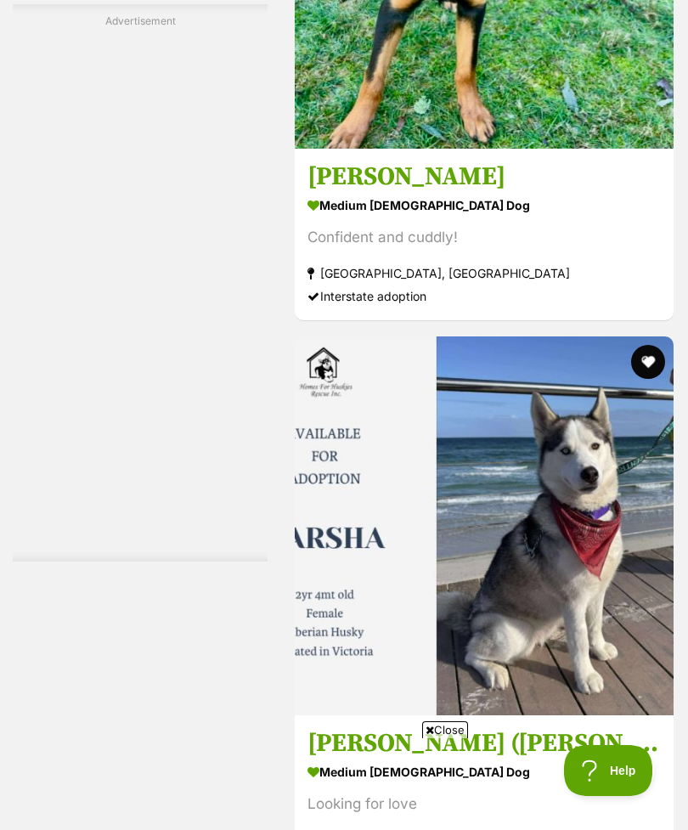
click at [521, 217] on strong "medium [DEMOGRAPHIC_DATA] Dog" at bounding box center [483, 205] width 353 height 25
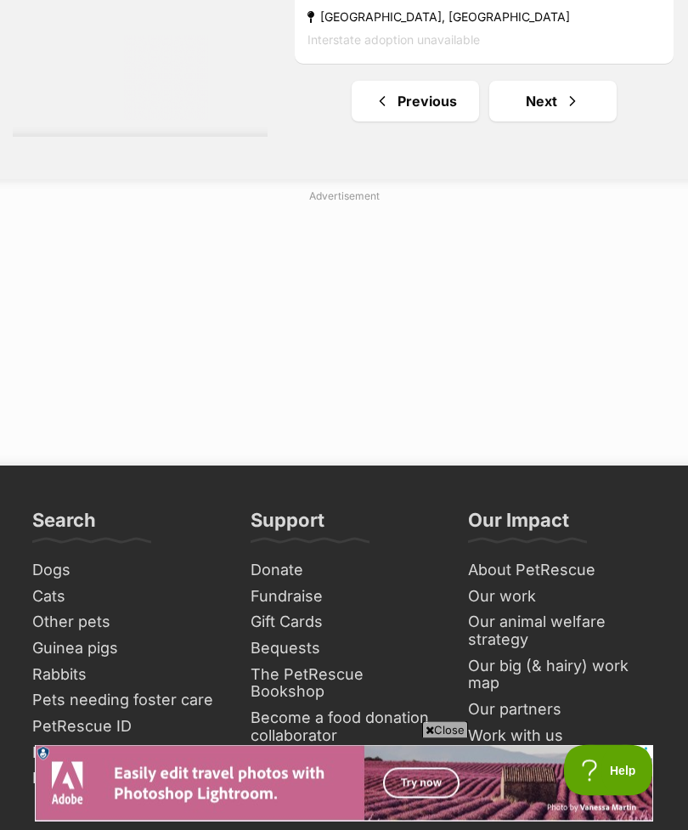
scroll to position [13238, 0]
click at [532, 121] on link "Next" at bounding box center [552, 101] width 127 height 41
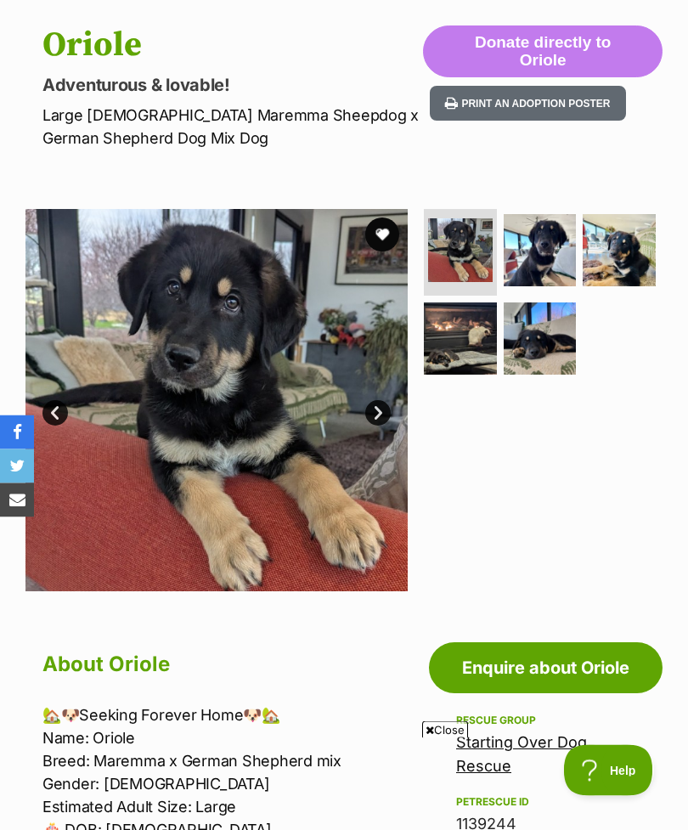
scroll to position [166, 0]
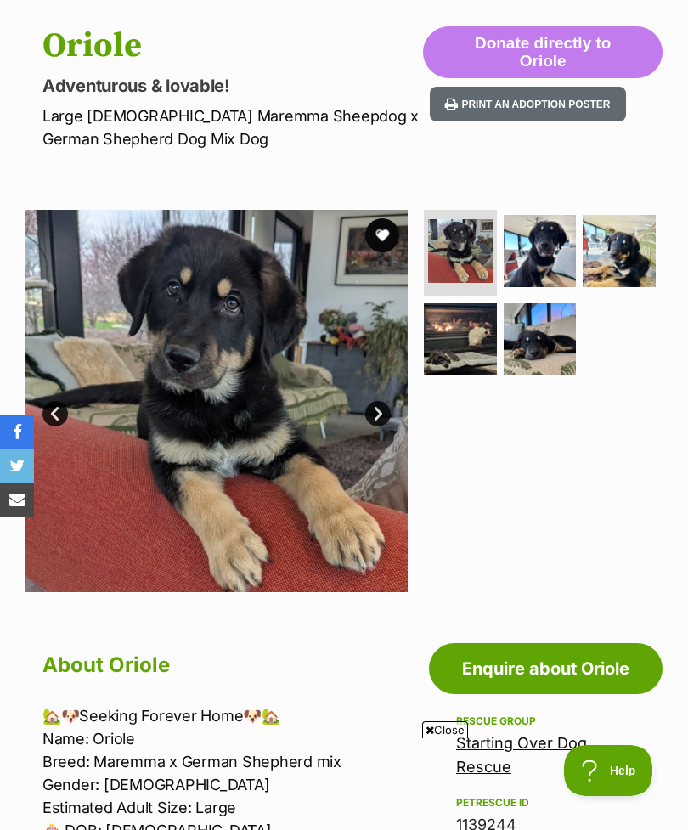
click at [539, 261] on img at bounding box center [540, 251] width 73 height 73
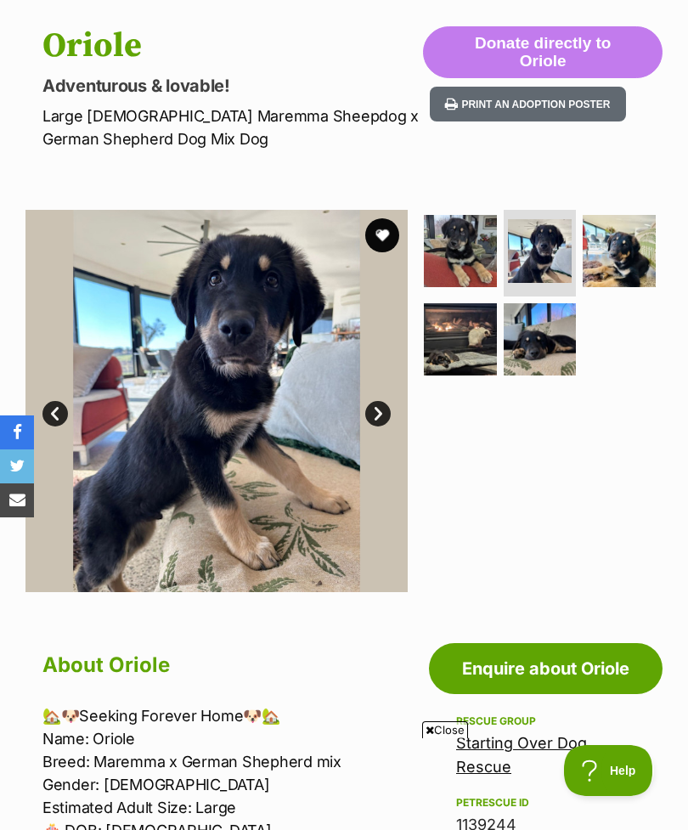
click at [623, 254] on img at bounding box center [619, 251] width 73 height 73
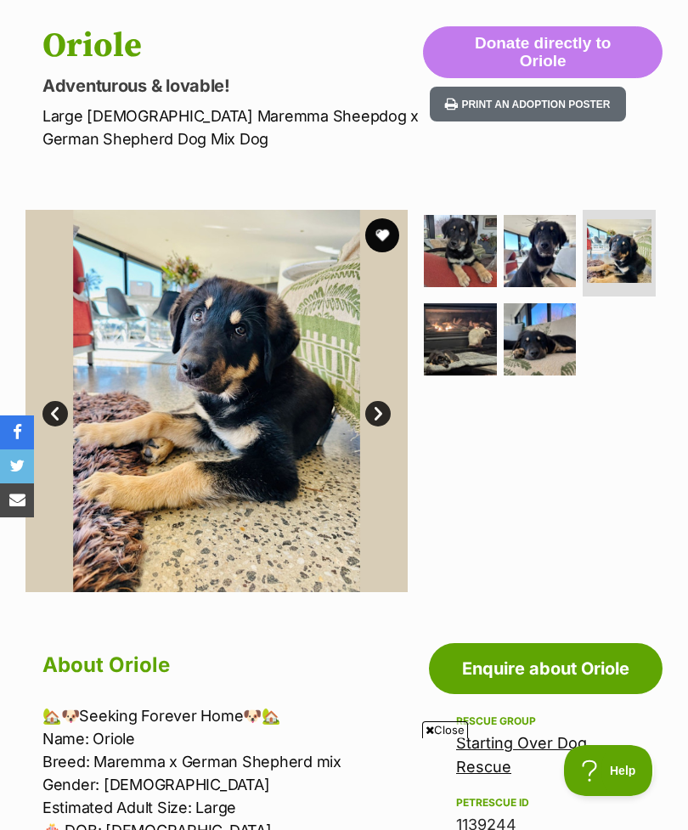
click at [476, 345] on img at bounding box center [460, 339] width 73 height 73
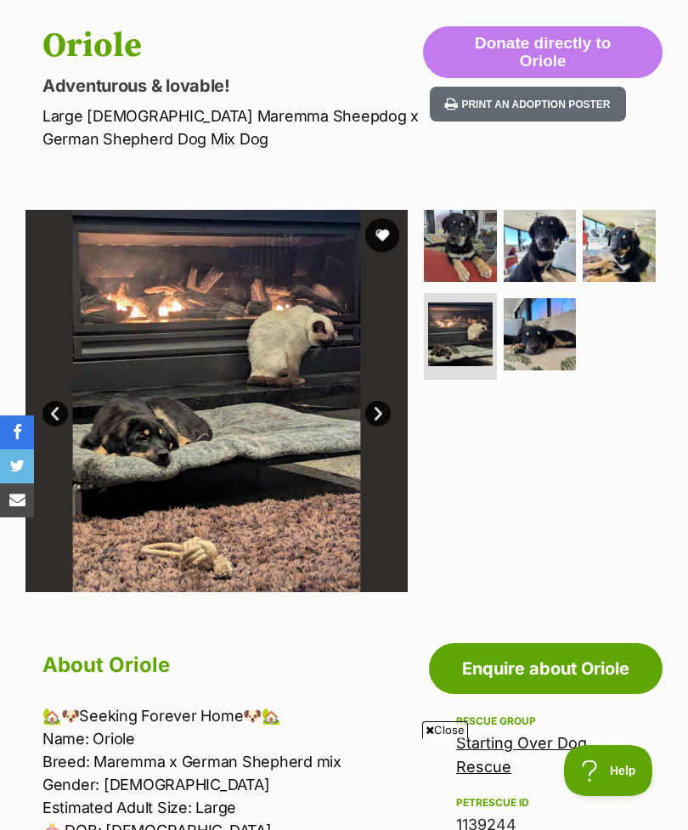
click at [540, 341] on img at bounding box center [540, 334] width 73 height 73
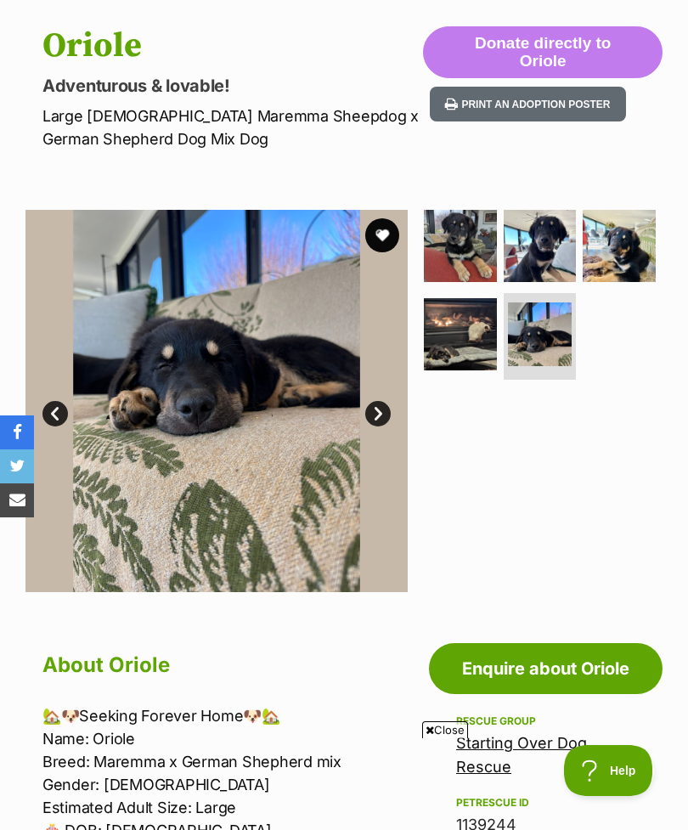
click at [469, 245] on img at bounding box center [460, 246] width 73 height 73
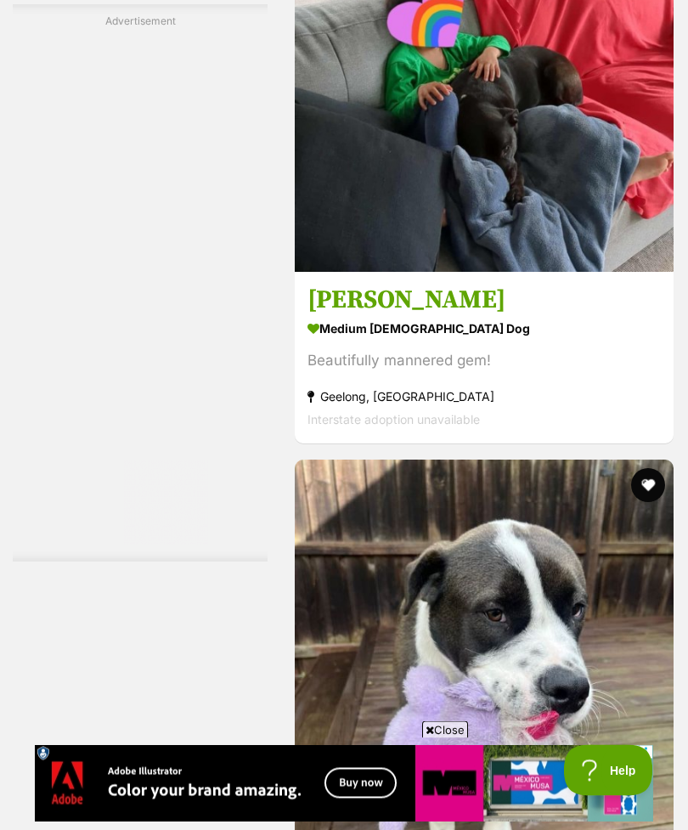
scroll to position [5627, 0]
click at [567, 431] on section "medium [DEMOGRAPHIC_DATA] Dog Beautifully mannered gem! [GEOGRAPHIC_DATA], [GEO…" at bounding box center [483, 373] width 353 height 115
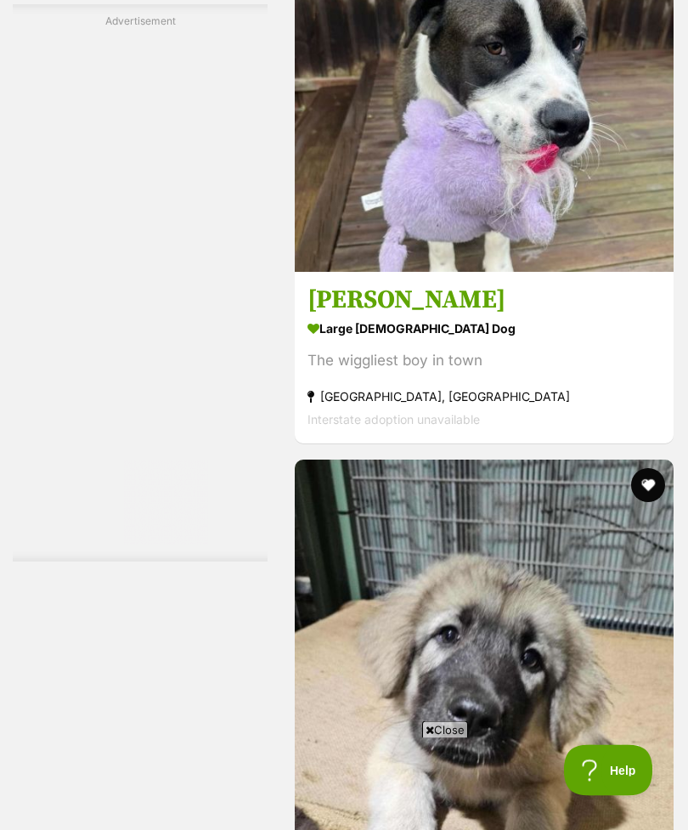
scroll to position [6194, 0]
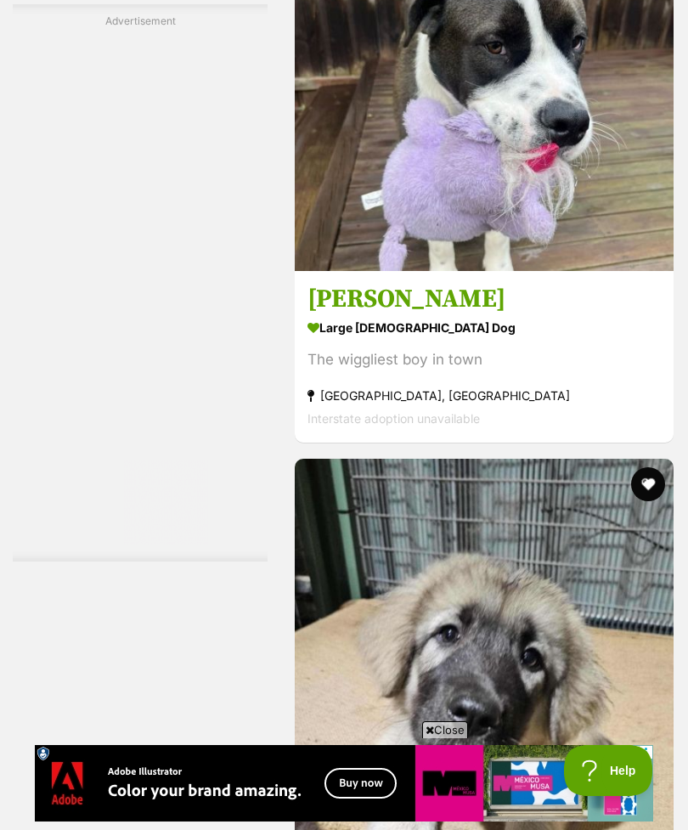
click at [558, 371] on div "The wiggliest boy in town" at bounding box center [483, 359] width 353 height 23
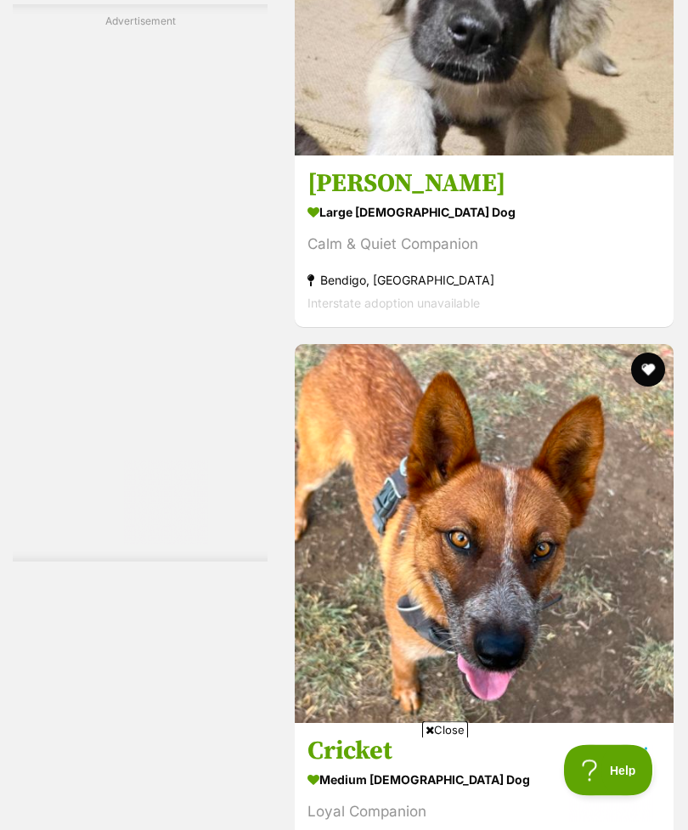
scroll to position [6876, 0]
click at [492, 256] on div "Calm & Quiet Companion" at bounding box center [483, 245] width 353 height 23
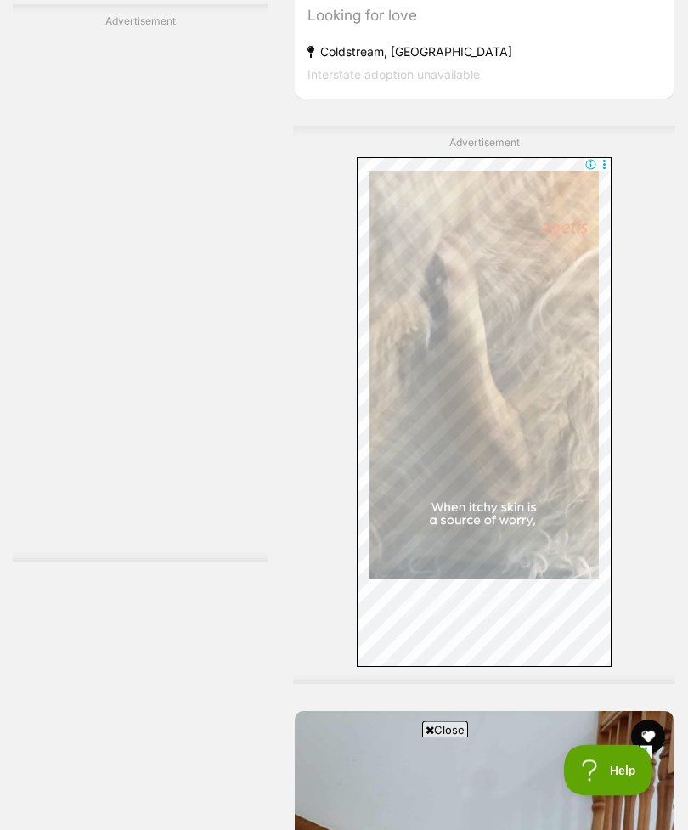
scroll to position [11208, 0]
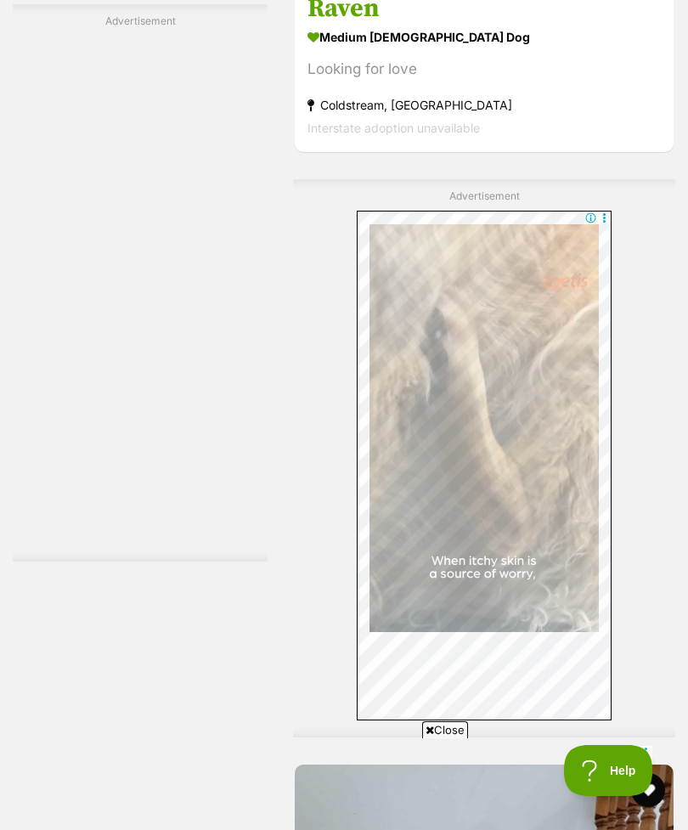
click at [550, 49] on strong "medium [DEMOGRAPHIC_DATA] Dog" at bounding box center [483, 37] width 353 height 25
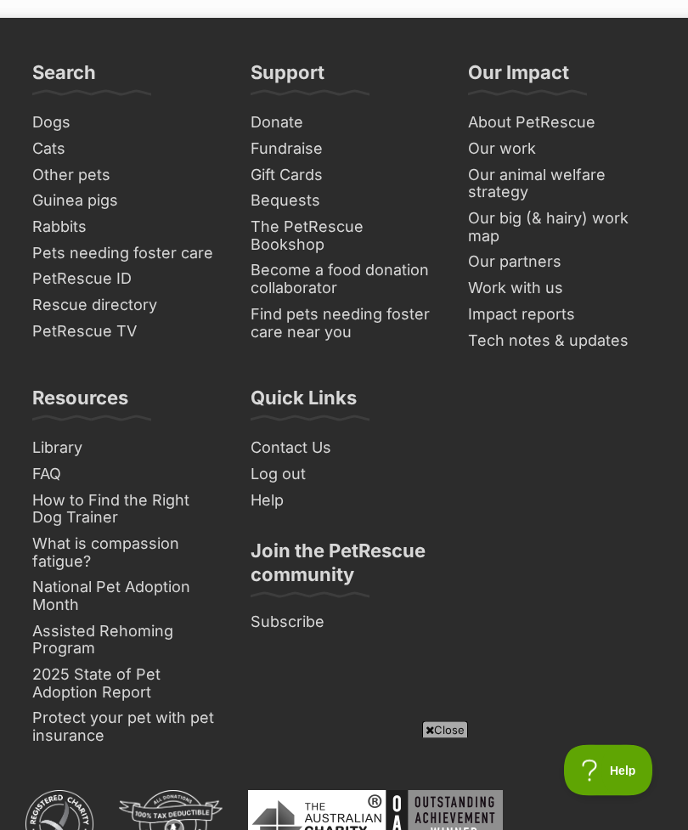
scroll to position [13473, 0]
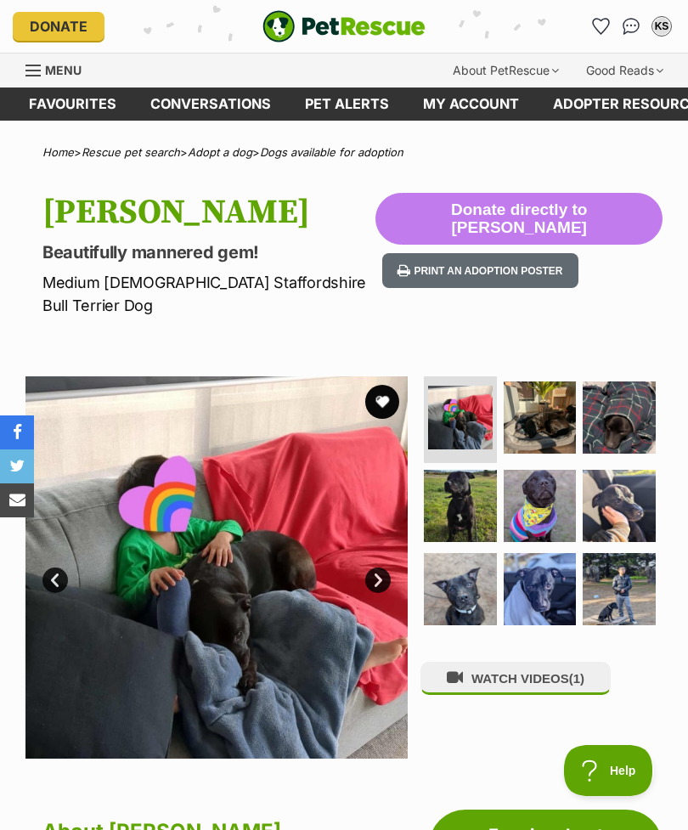
click at [537, 403] on img at bounding box center [540, 417] width 73 height 73
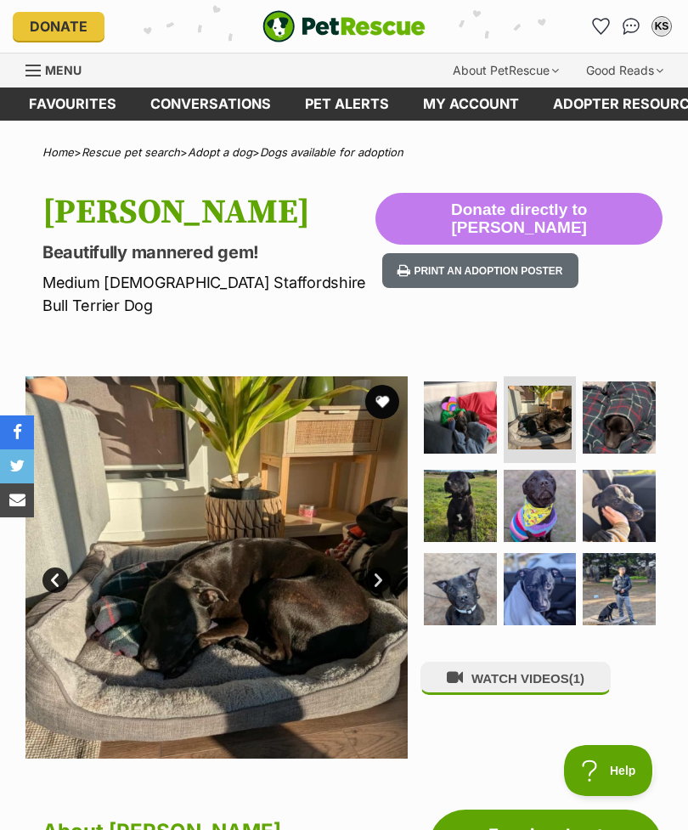
click at [616, 402] on img at bounding box center [619, 417] width 73 height 73
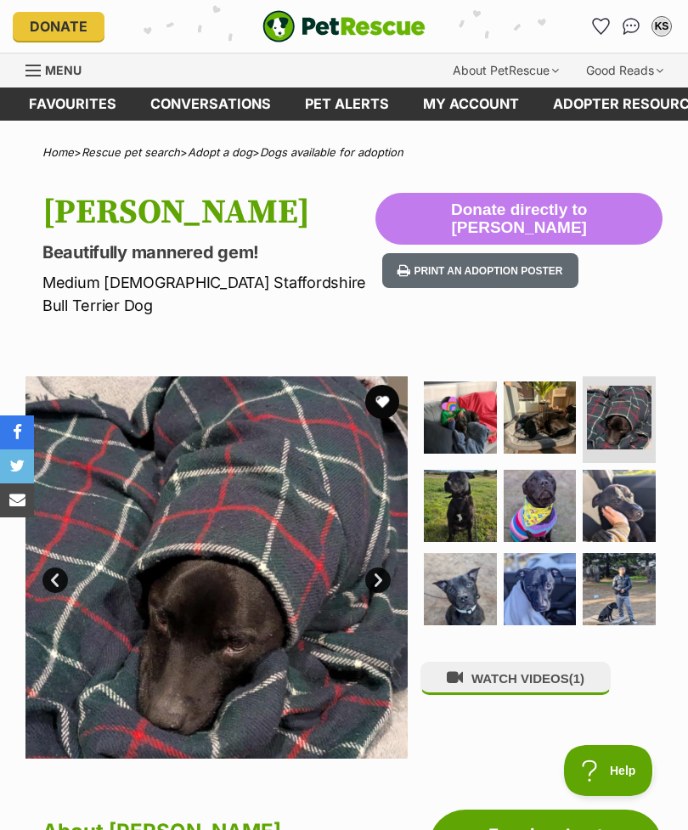
click at [465, 490] on img at bounding box center [460, 506] width 73 height 73
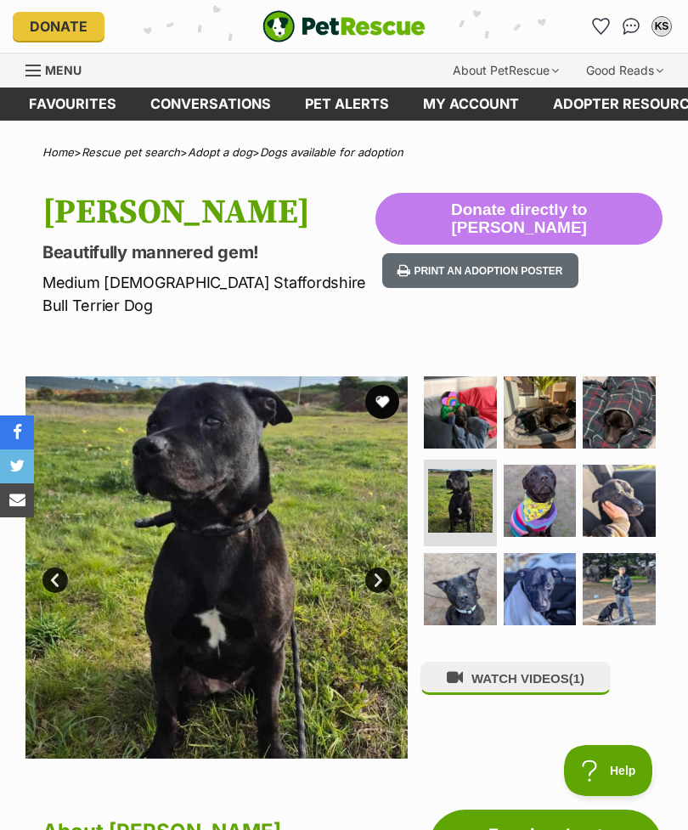
click at [544, 480] on img at bounding box center [540, 501] width 73 height 73
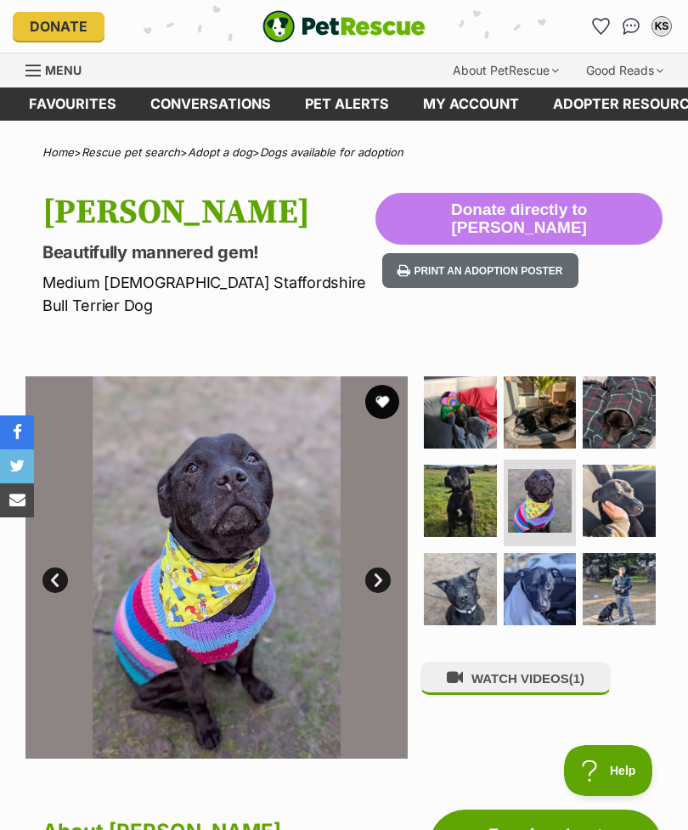
click at [623, 485] on img at bounding box center [619, 501] width 73 height 73
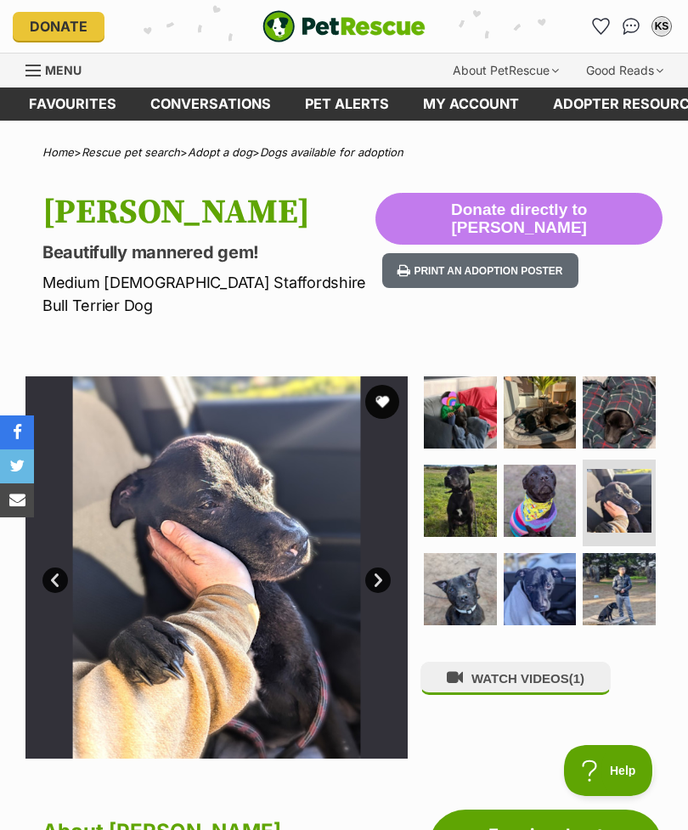
click at [452, 583] on img at bounding box center [460, 589] width 73 height 73
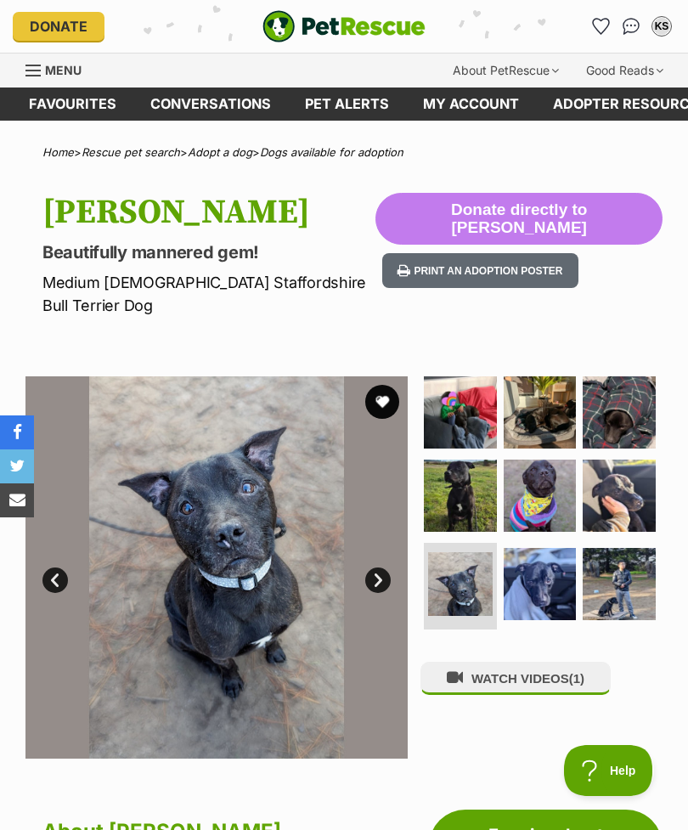
click at [538, 571] on img at bounding box center [540, 584] width 73 height 73
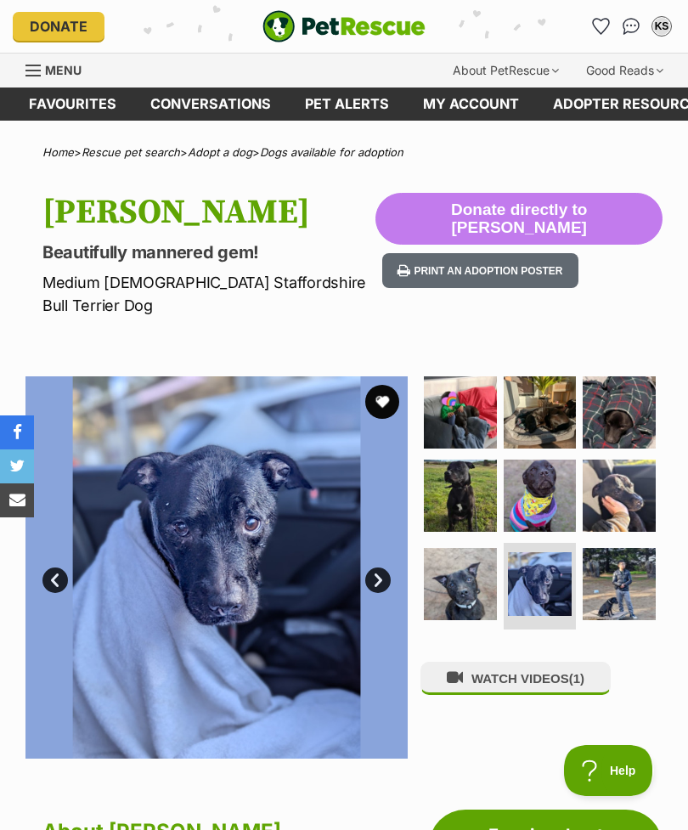
click at [618, 575] on img at bounding box center [619, 584] width 73 height 73
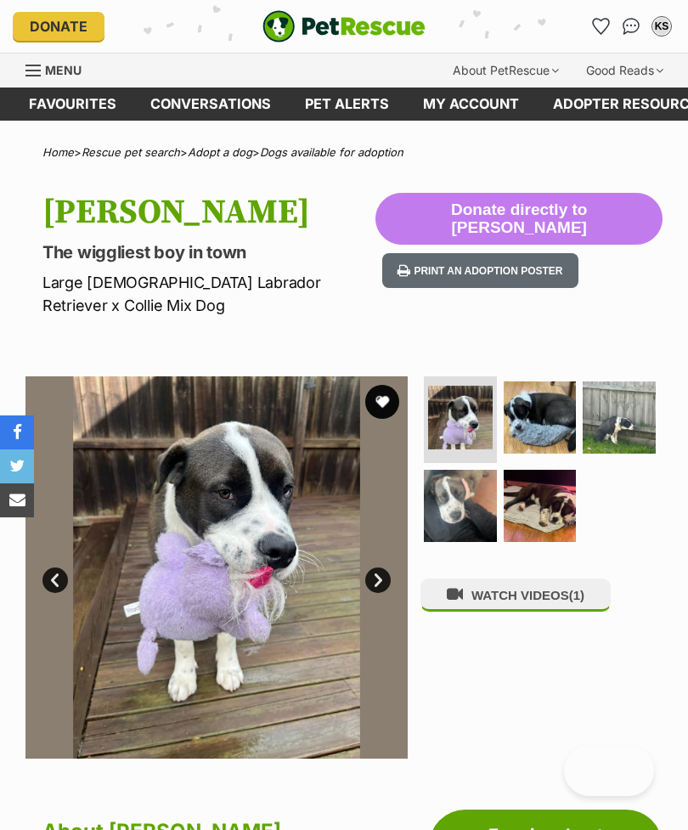
click at [538, 394] on img at bounding box center [540, 417] width 73 height 73
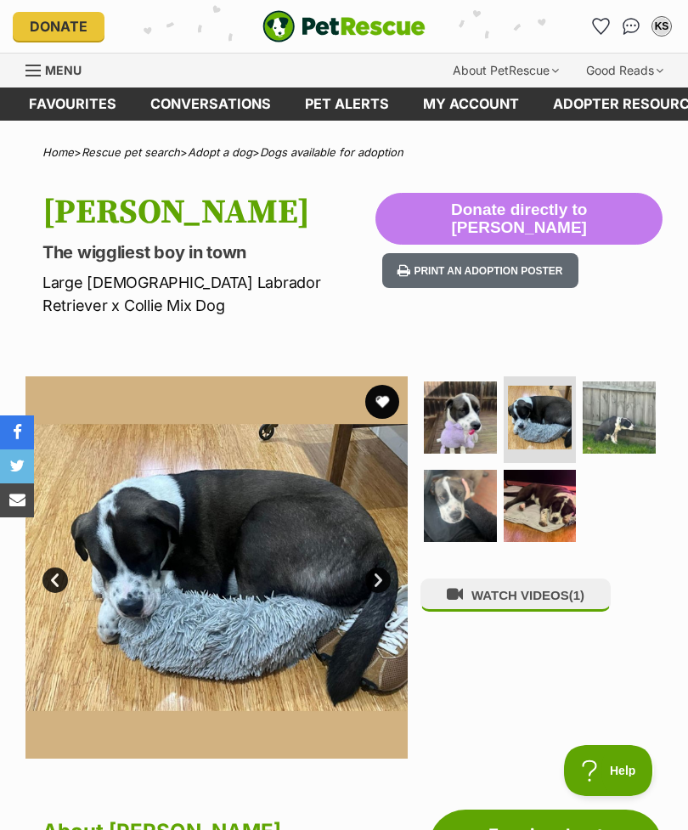
click at [623, 404] on img at bounding box center [619, 417] width 73 height 73
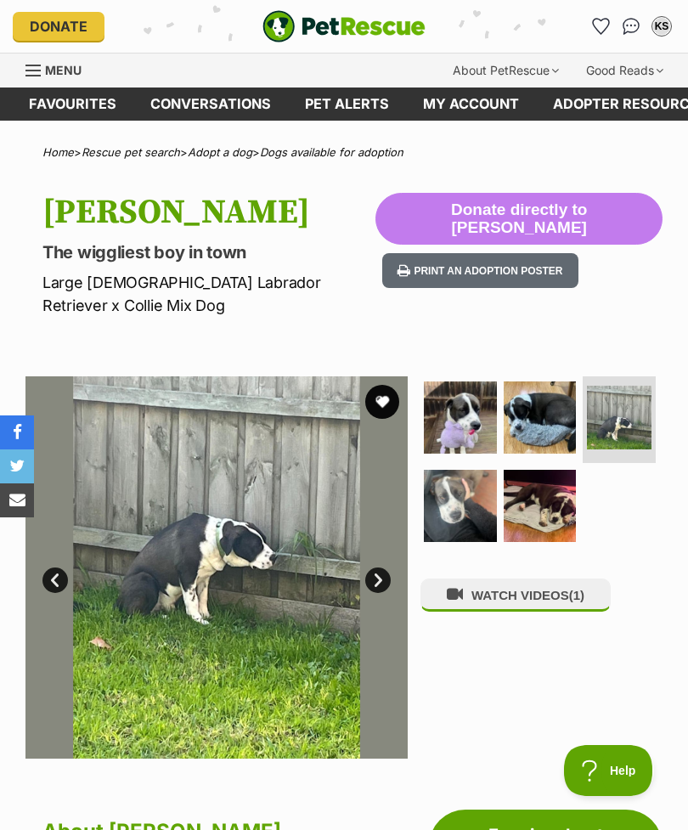
click at [458, 498] on img at bounding box center [460, 506] width 73 height 73
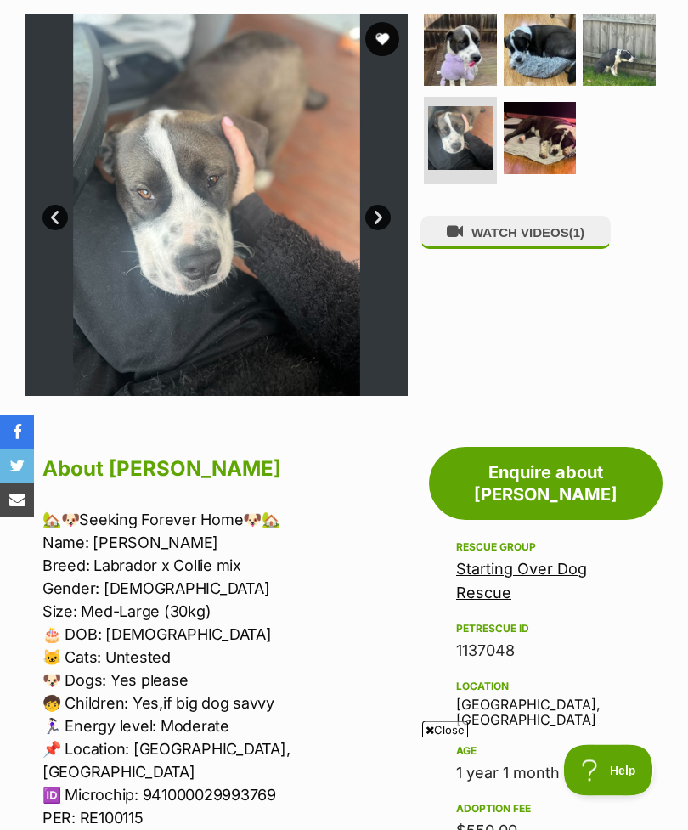
scroll to position [308, 0]
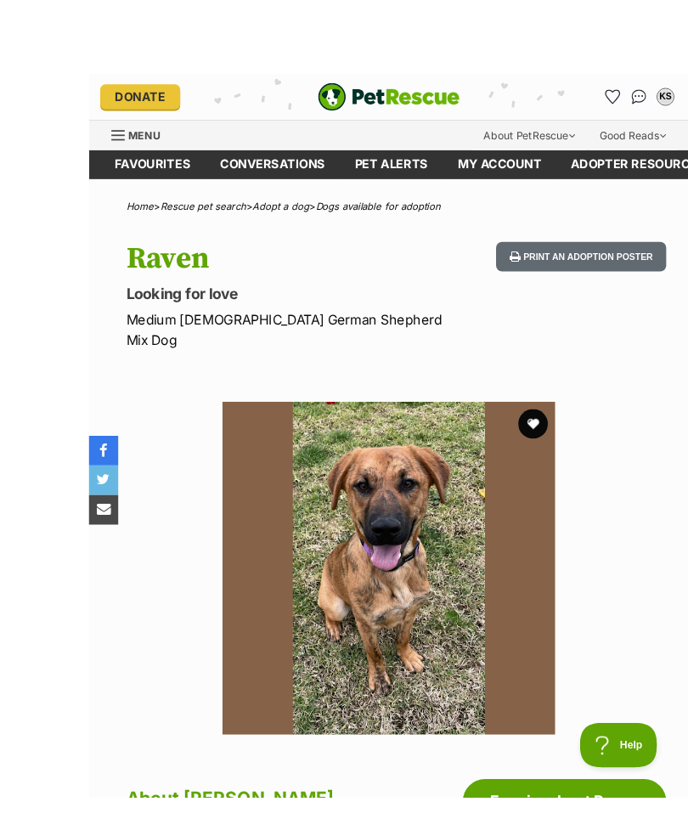
scroll to position [3, 0]
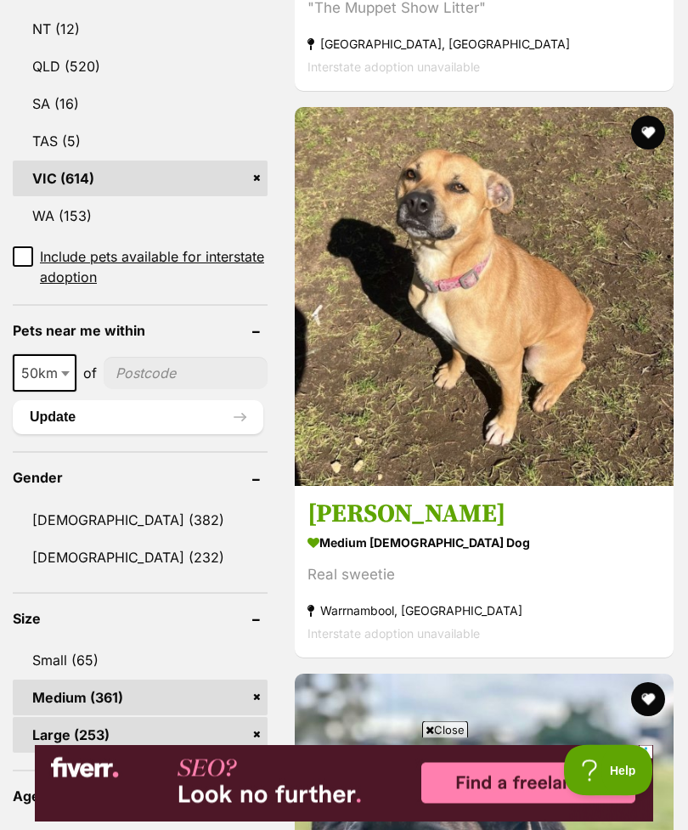
scroll to position [1146, 0]
click at [545, 571] on section "medium [DEMOGRAPHIC_DATA] Dog Real sweetie [GEOGRAPHIC_DATA], [GEOGRAPHIC_DATA]…" at bounding box center [483, 587] width 353 height 115
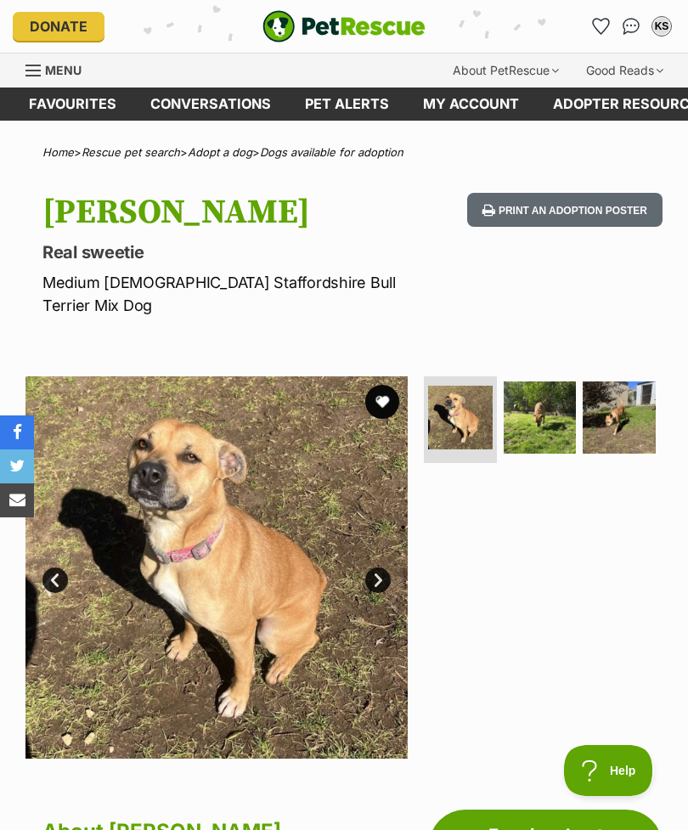
click at [549, 404] on img at bounding box center [540, 417] width 73 height 73
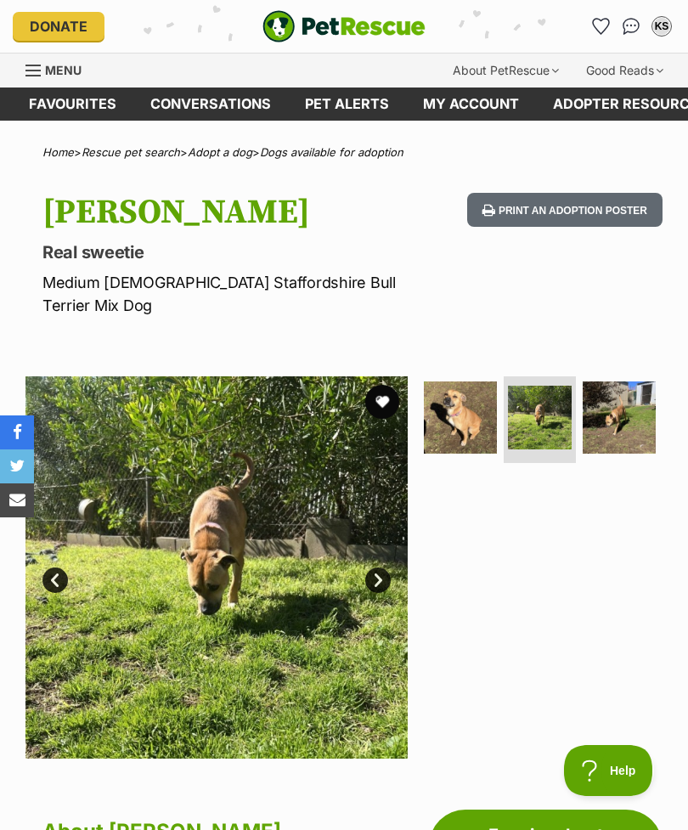
click at [628, 401] on img at bounding box center [619, 417] width 73 height 73
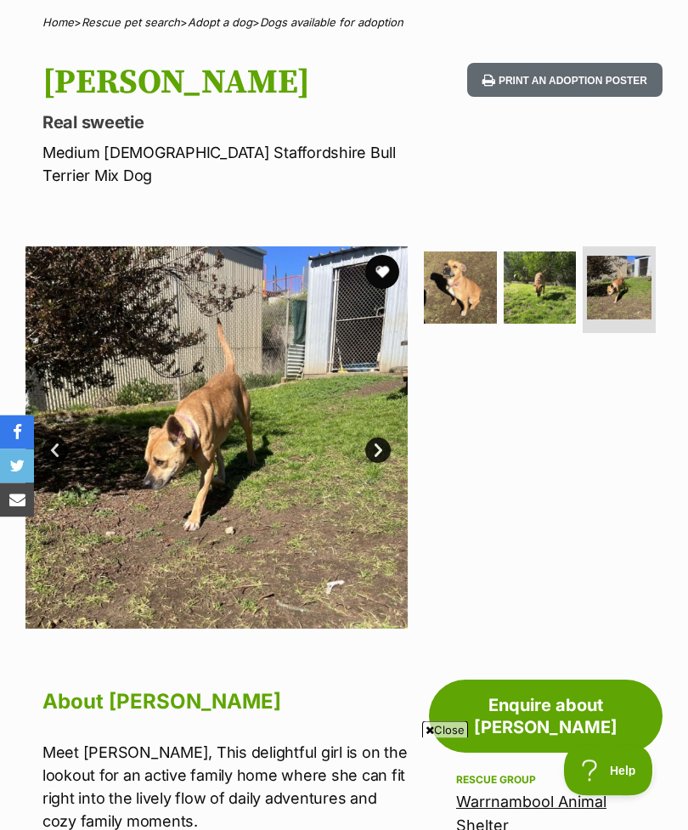
scroll to position [111, 0]
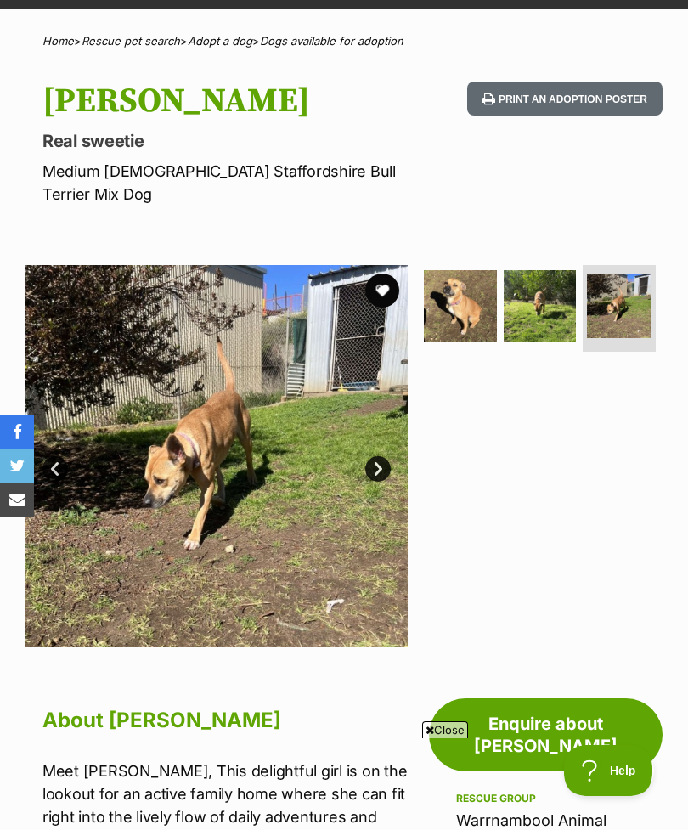
click at [477, 283] on img at bounding box center [460, 306] width 73 height 73
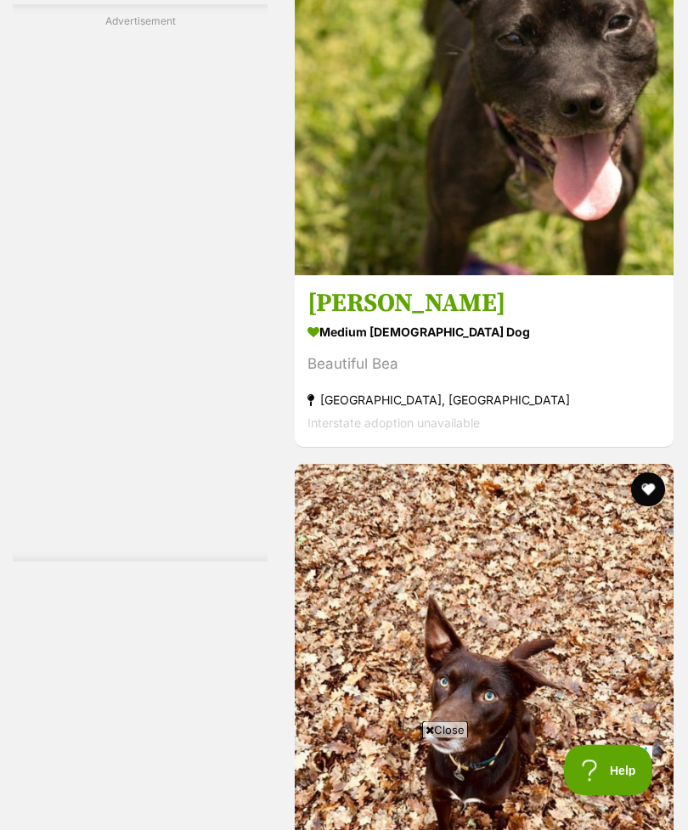
scroll to position [5059, 0]
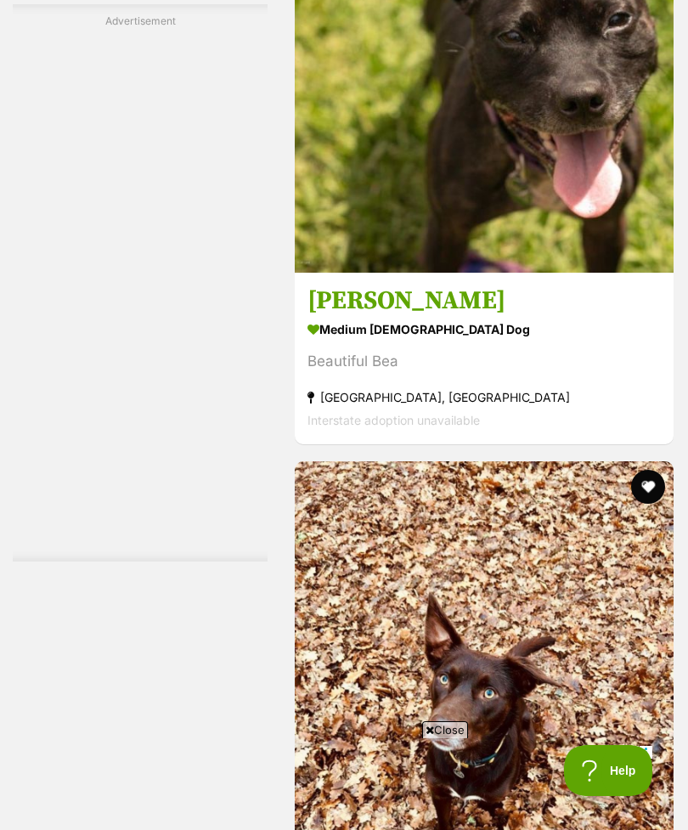
click at [555, 342] on strong "medium [DEMOGRAPHIC_DATA] Dog" at bounding box center [483, 330] width 353 height 25
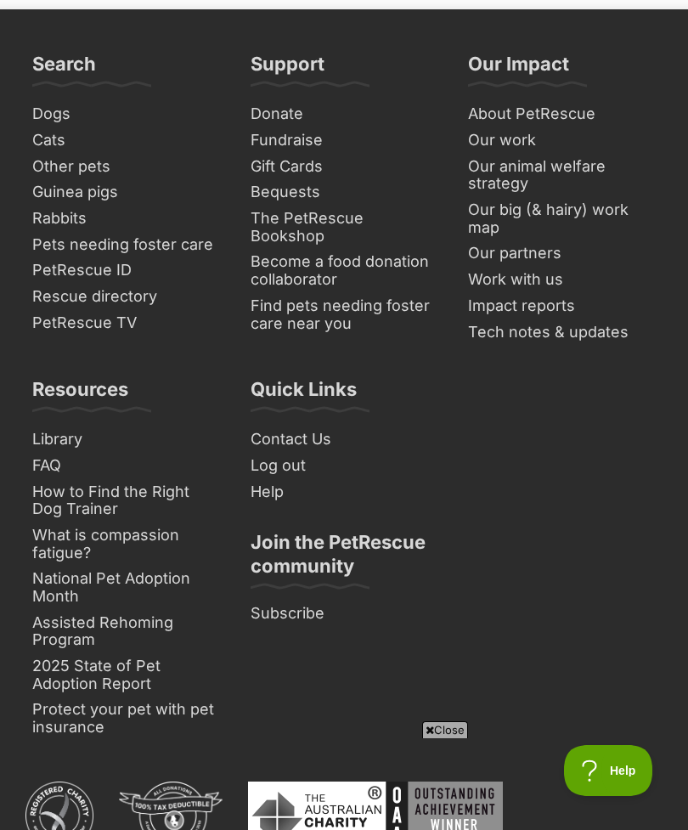
scroll to position [13480, 0]
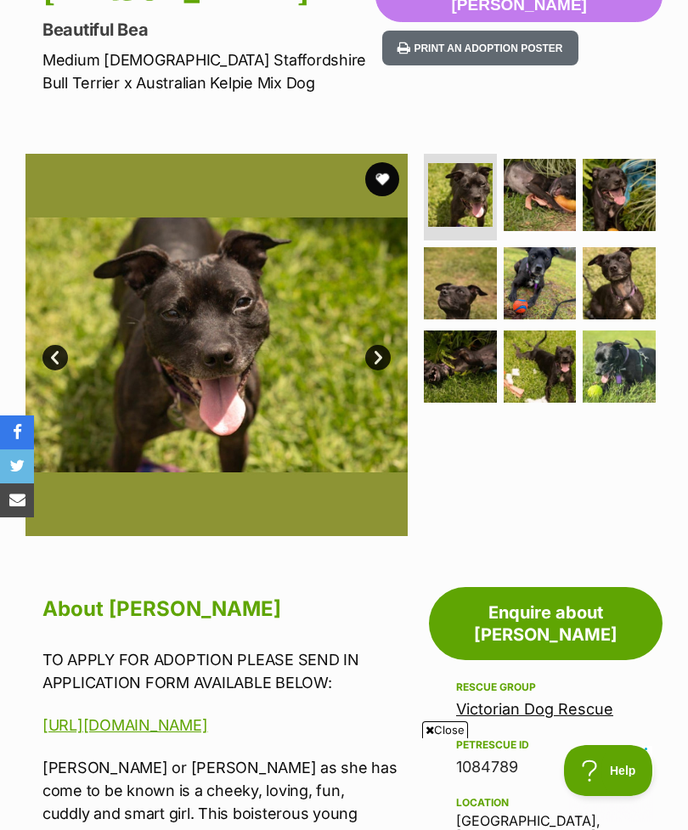
scroll to position [224, 0]
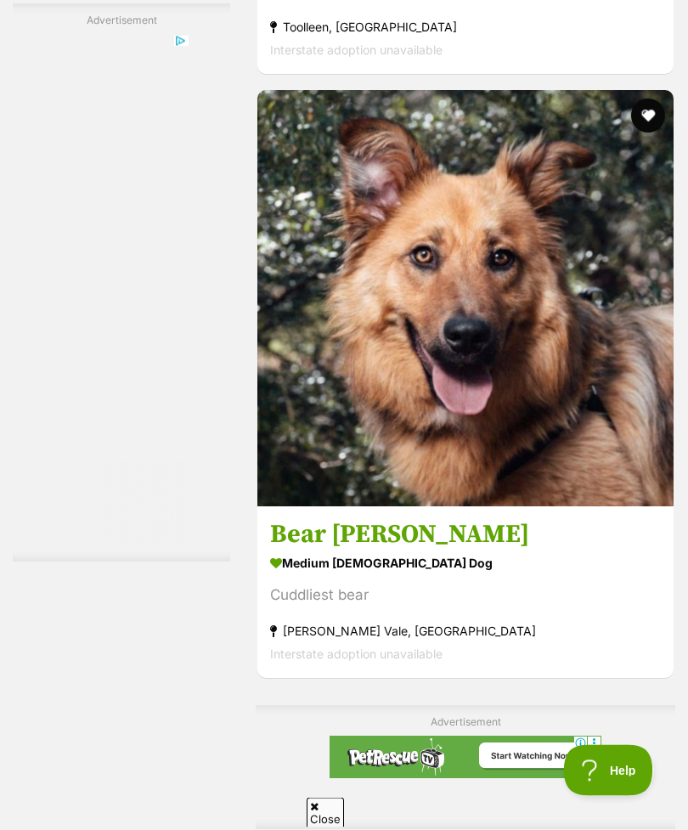
scroll to position [3829, 0]
